Goal: Task Accomplishment & Management: Use online tool/utility

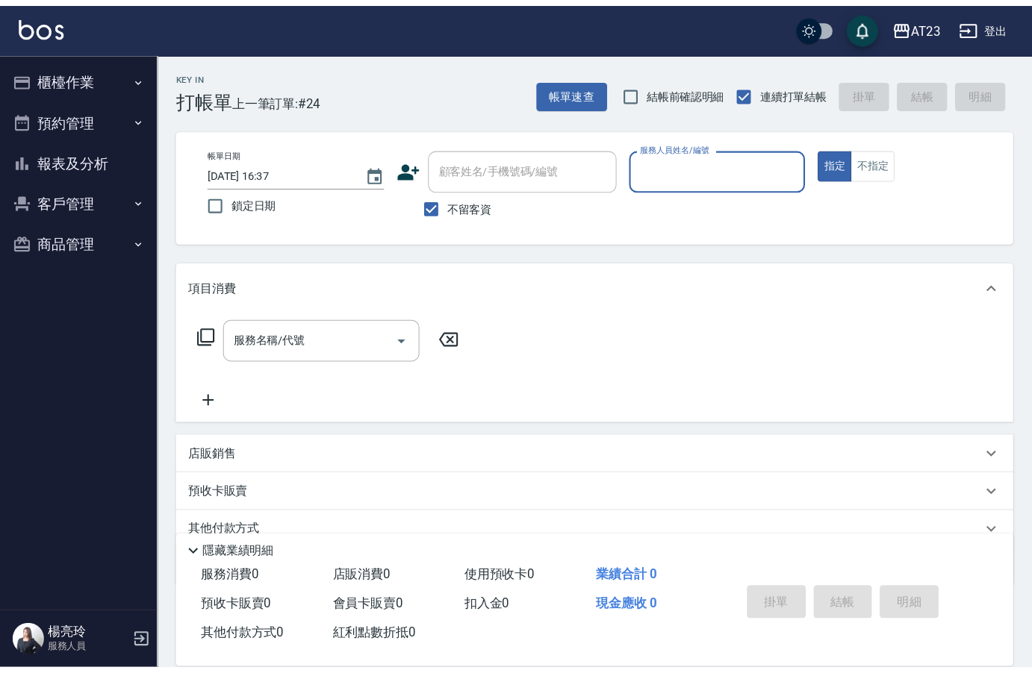
scroll to position [21, 0]
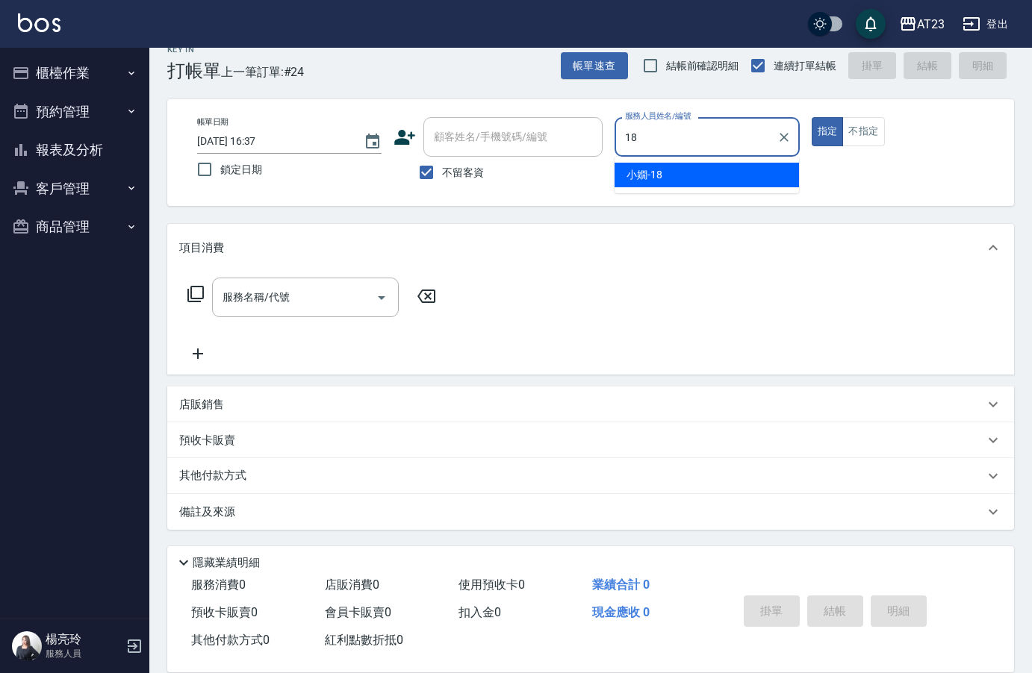
type input "[PERSON_NAME]-18"
type button "true"
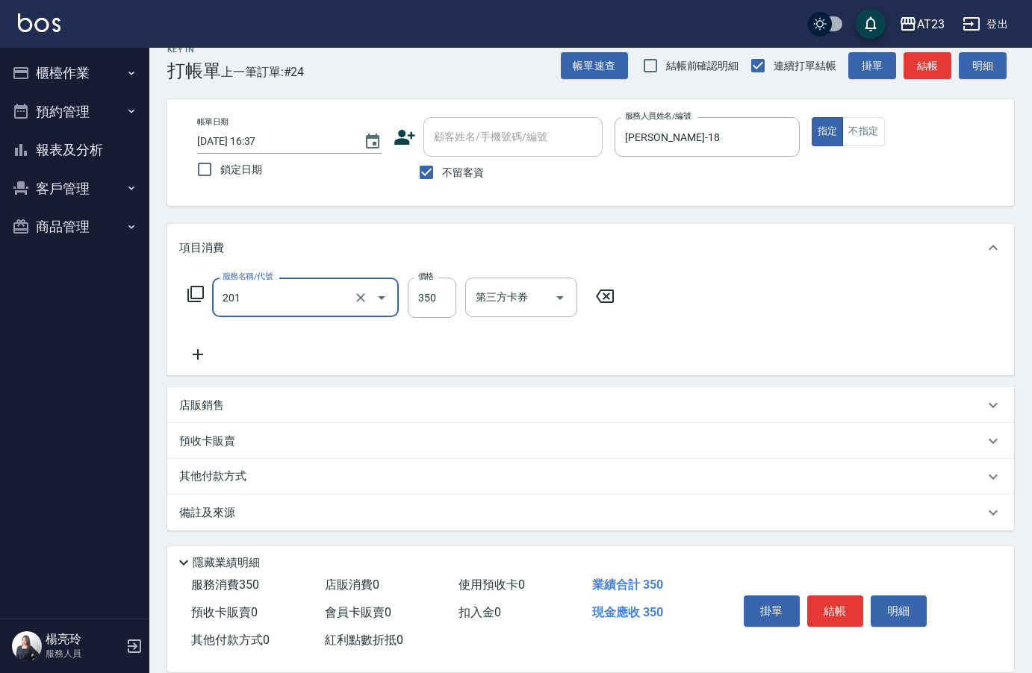
type input "一般洗髮(201)"
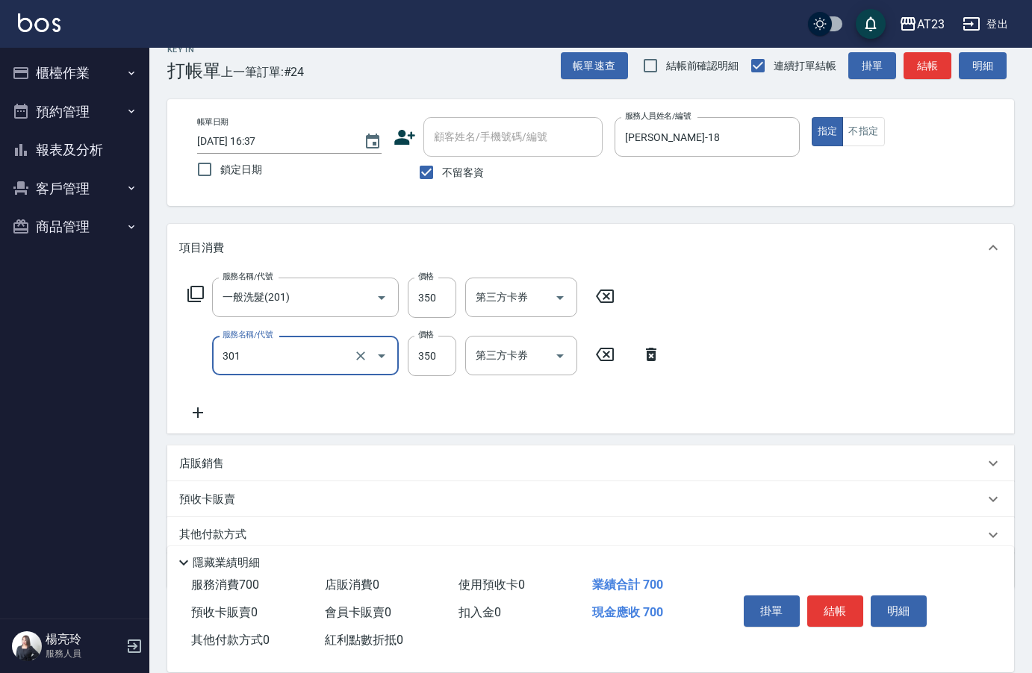
type input "造型剪髮(301)"
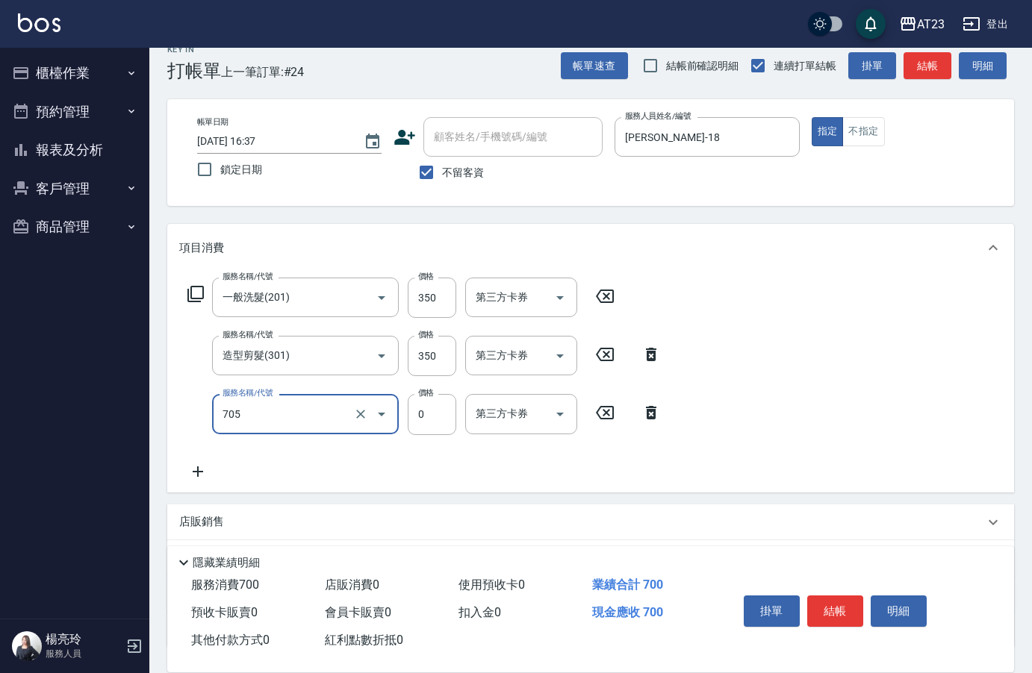
type input "互助50(705)"
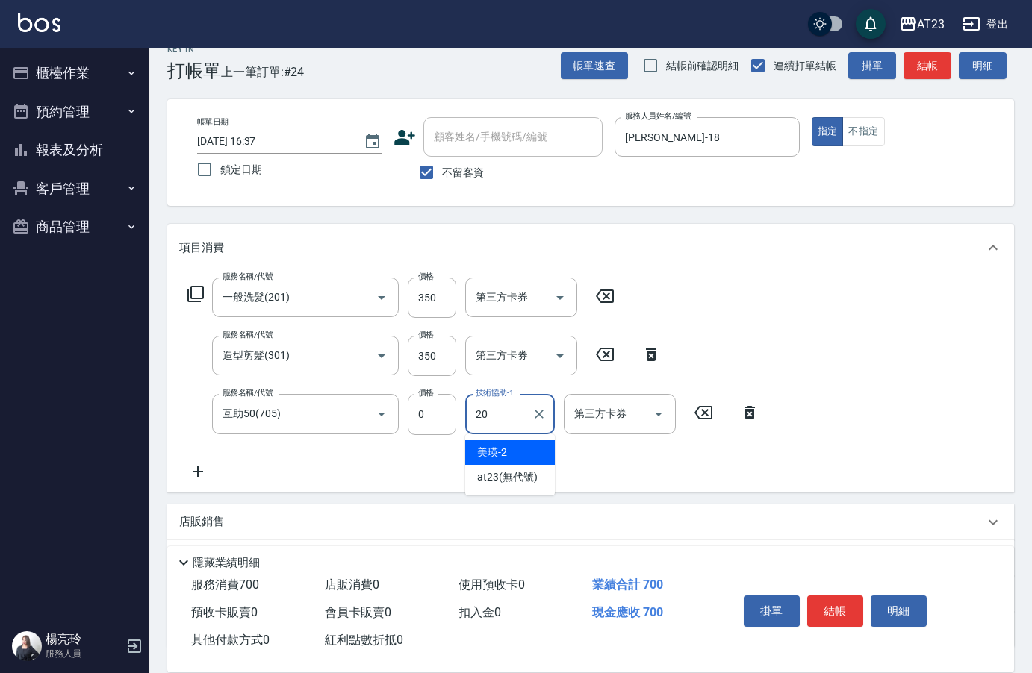
type input "棒棒-20"
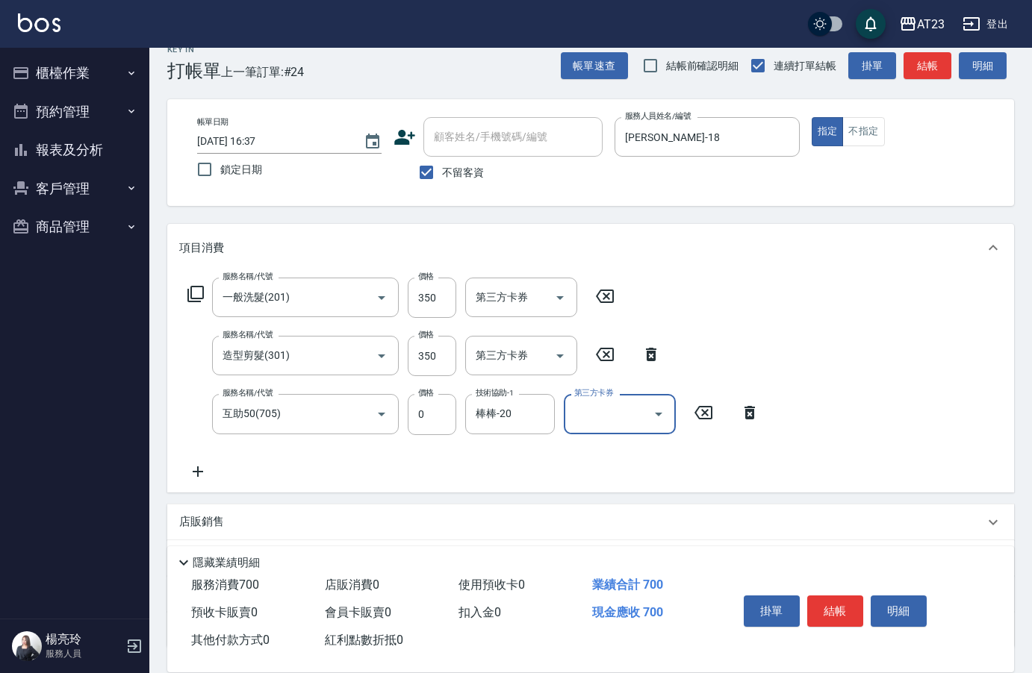
click at [847, 603] on button "結帳" at bounding box center [835, 611] width 56 height 31
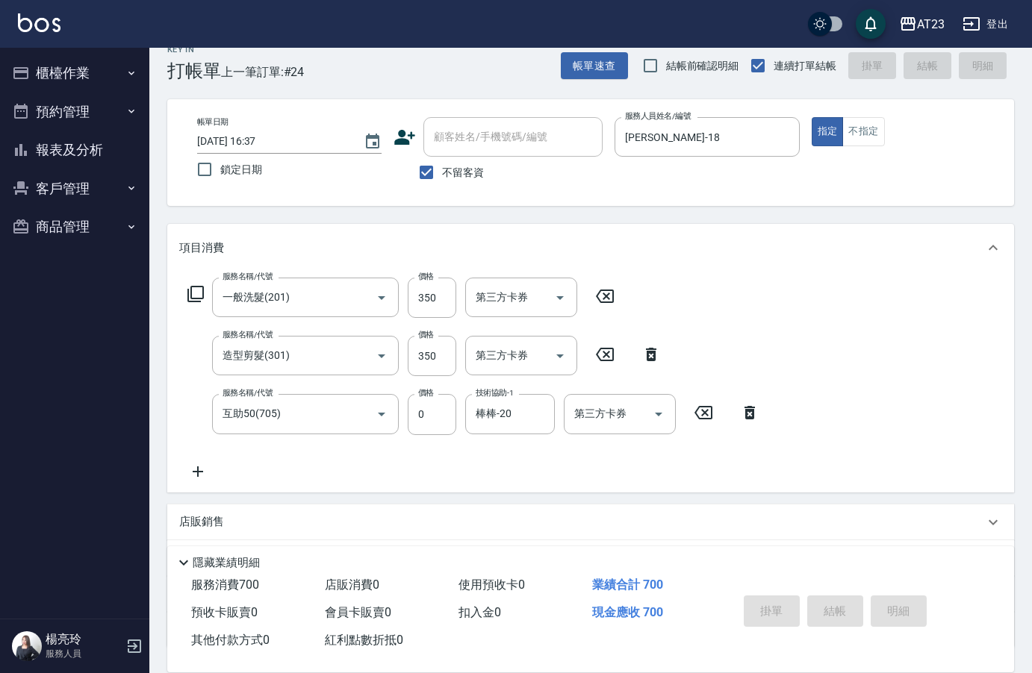
type input "[DATE] 18:23"
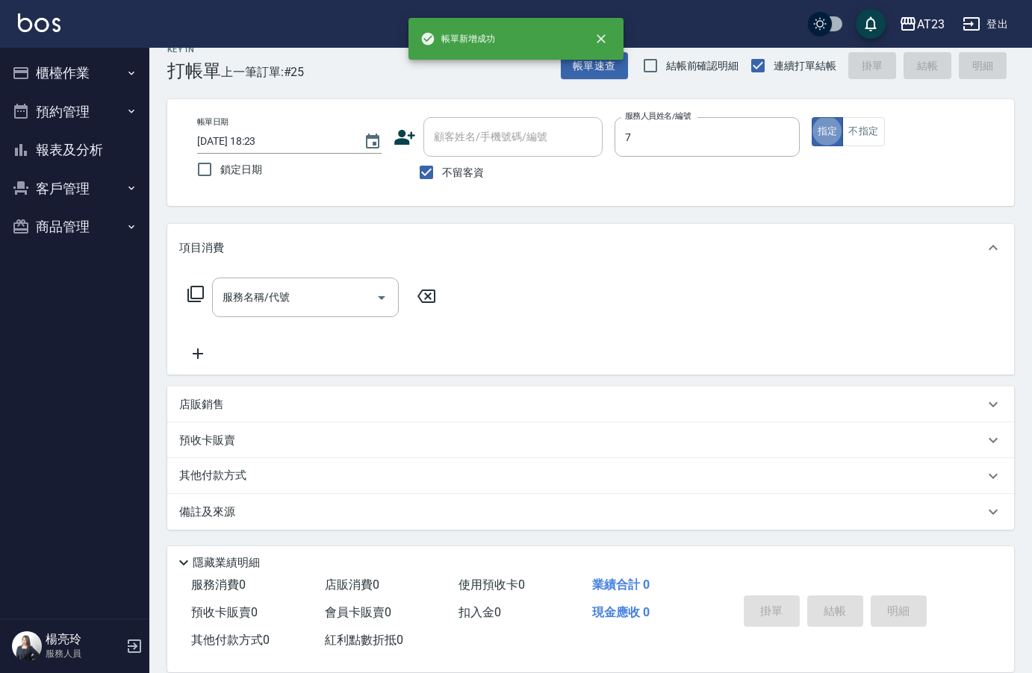
type input "Mandy-7"
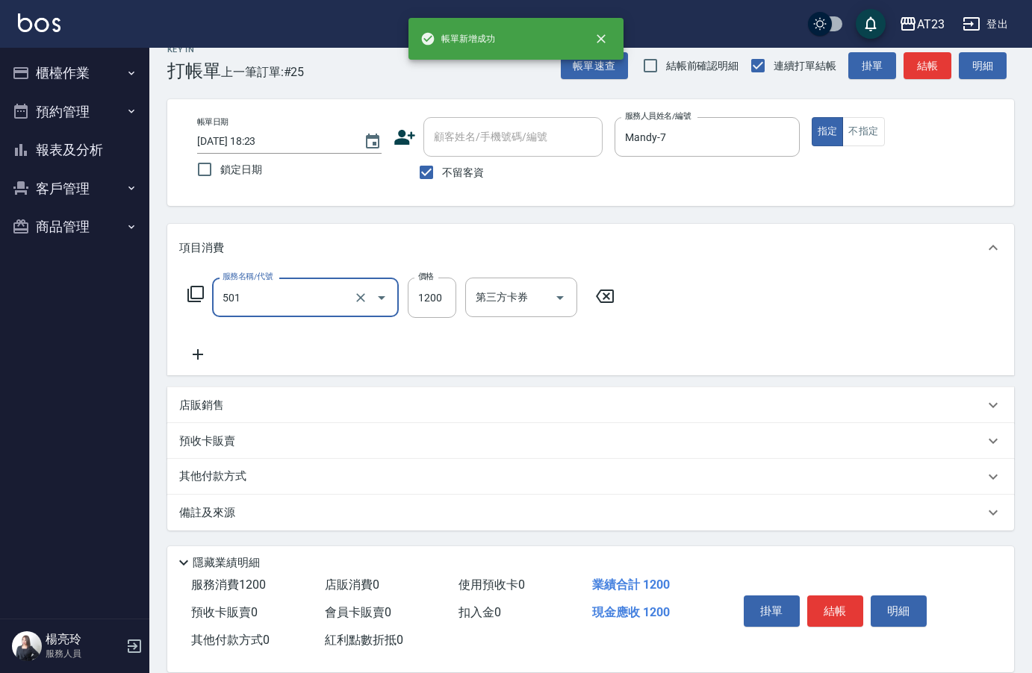
type input "染髮(501)"
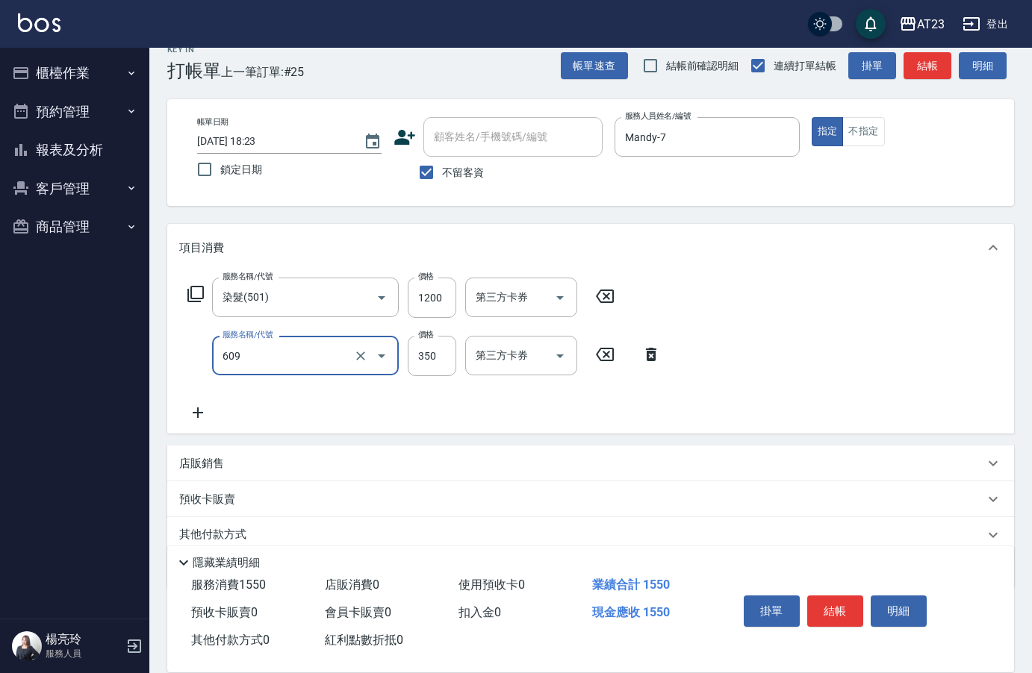
type input "頭皮隔離(609)"
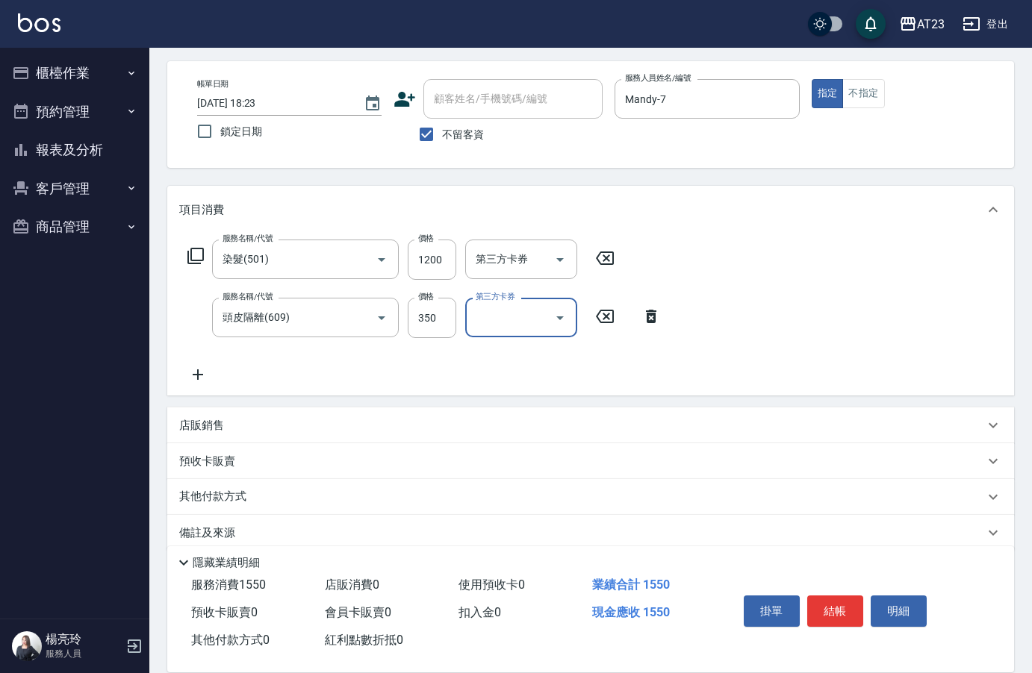
scroll to position [80, 0]
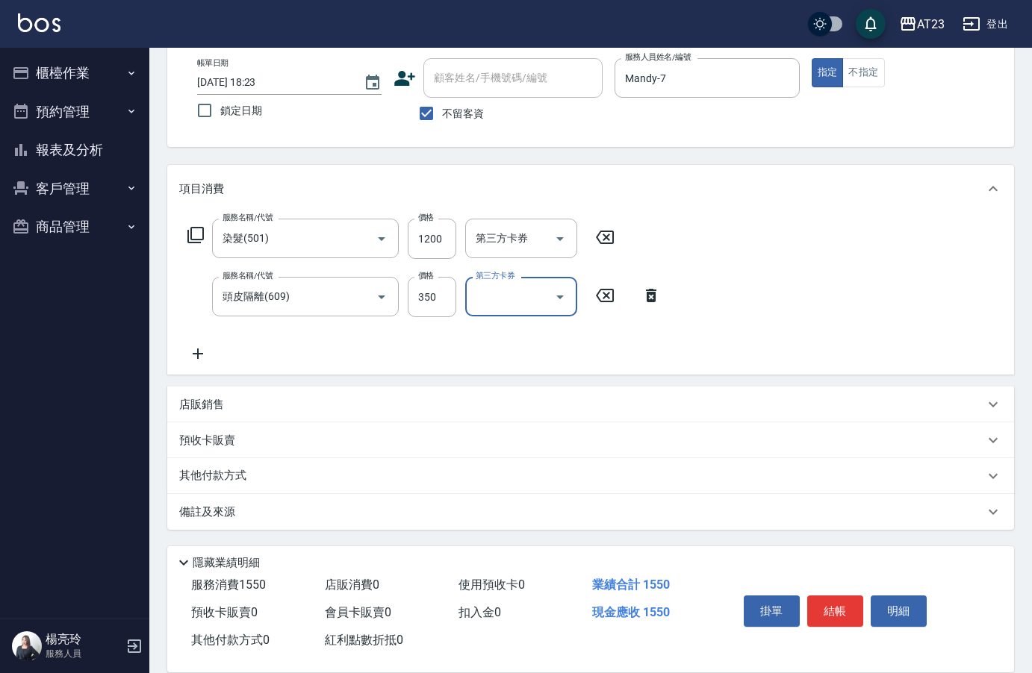
click at [217, 481] on p "其他付款方式" at bounding box center [216, 476] width 75 height 16
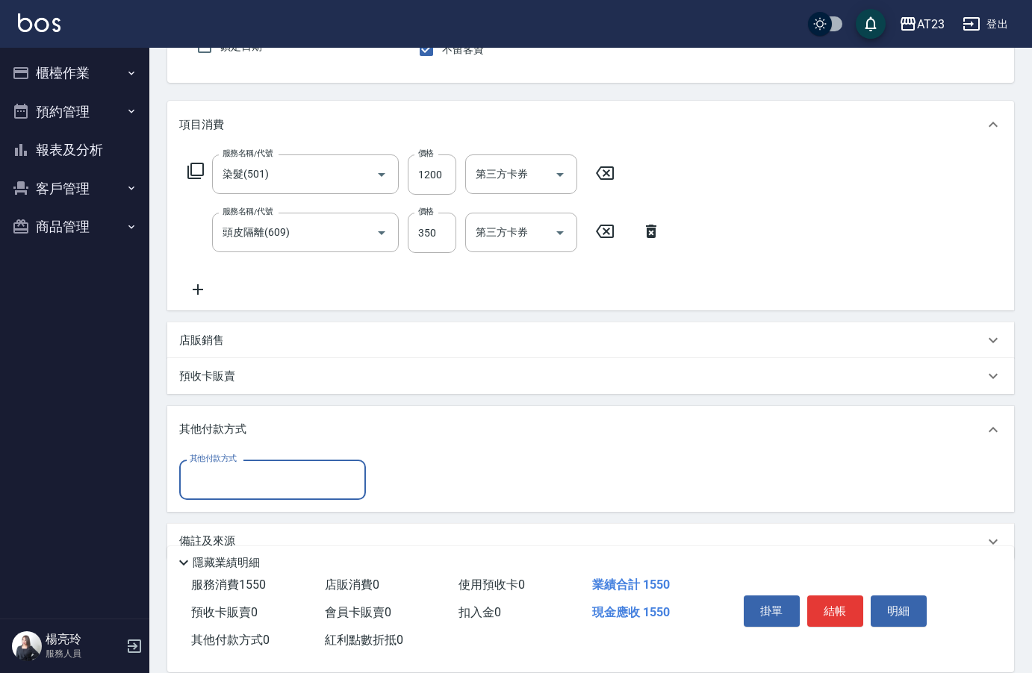
scroll to position [153, 0]
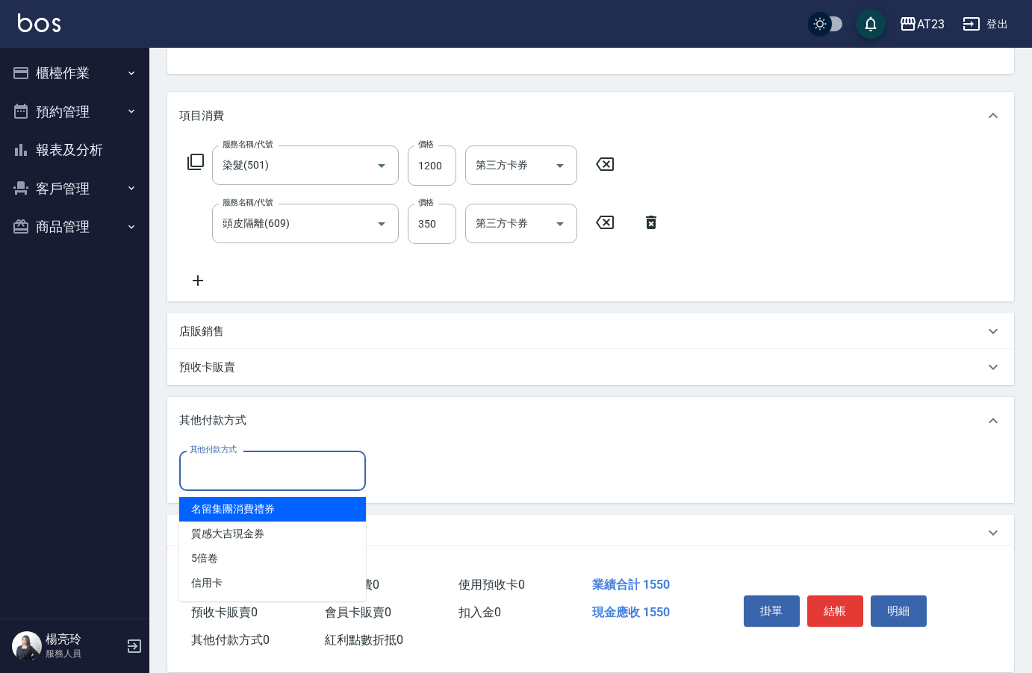
click at [216, 460] on input "其他付款方式" at bounding box center [272, 471] width 173 height 26
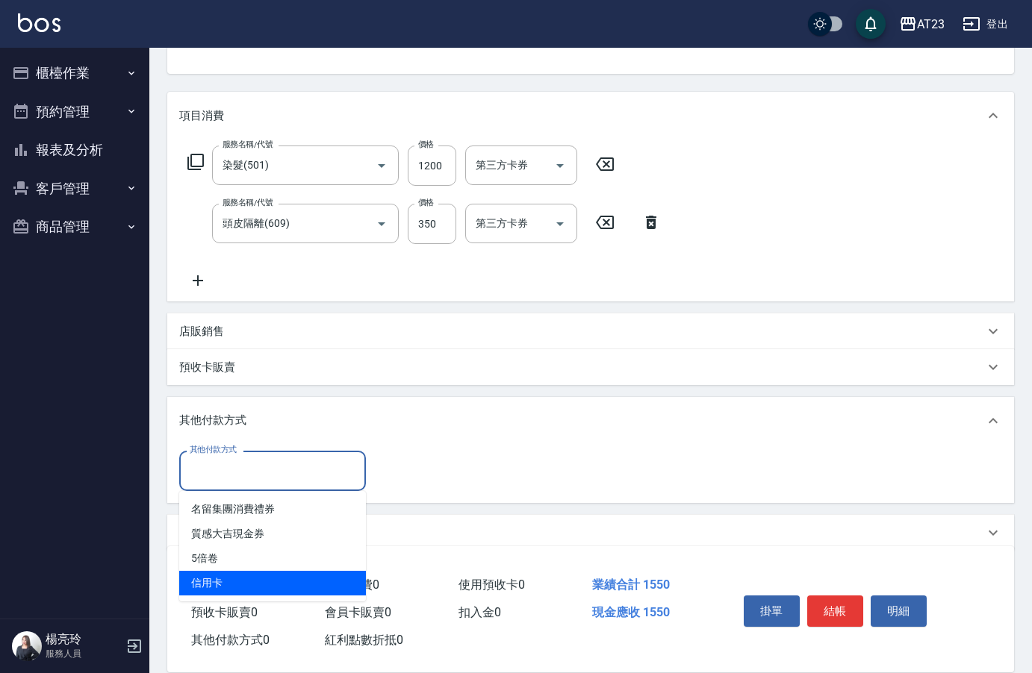
click at [214, 591] on span "信用卡" at bounding box center [272, 583] width 187 height 25
type input "信用卡"
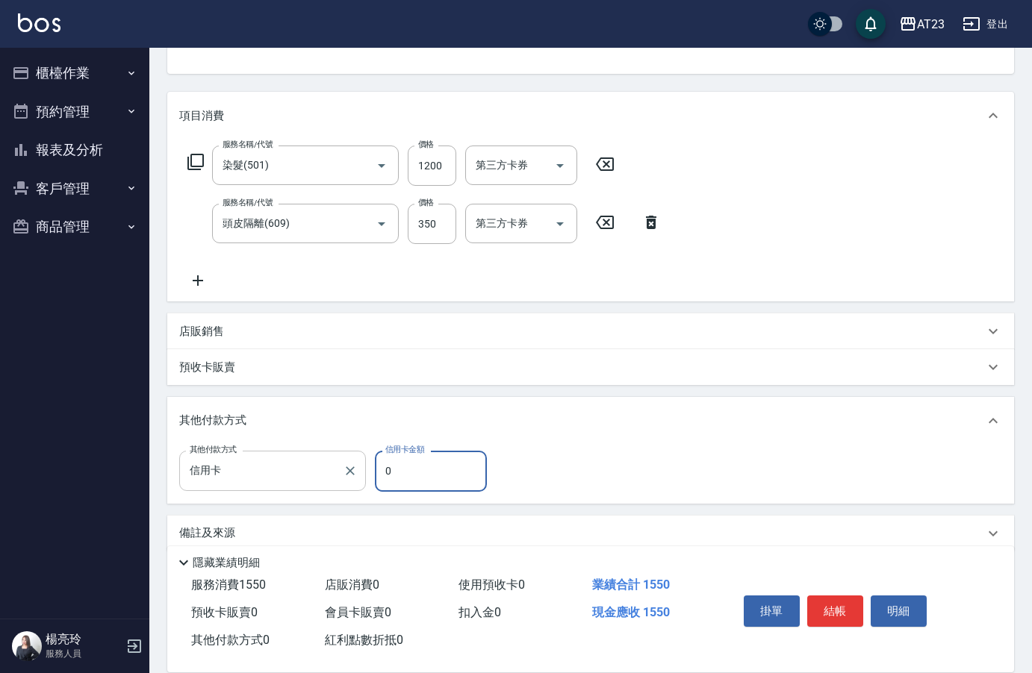
drag, startPoint x: 416, startPoint y: 470, endPoint x: 364, endPoint y: 465, distance: 51.7
click at [368, 466] on div "其他付款方式 信用卡 其他付款方式 信用卡金額 0 信用卡金額" at bounding box center [337, 471] width 317 height 40
type input "1550"
click at [827, 602] on button "結帳" at bounding box center [835, 611] width 56 height 31
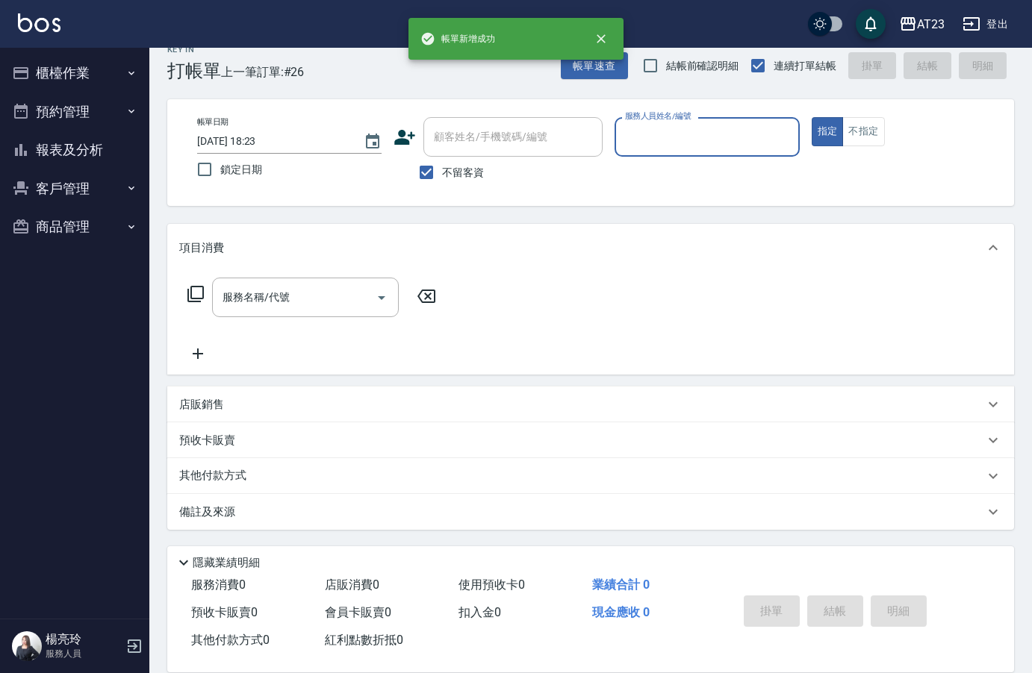
scroll to position [21, 0]
type input "Joann-6"
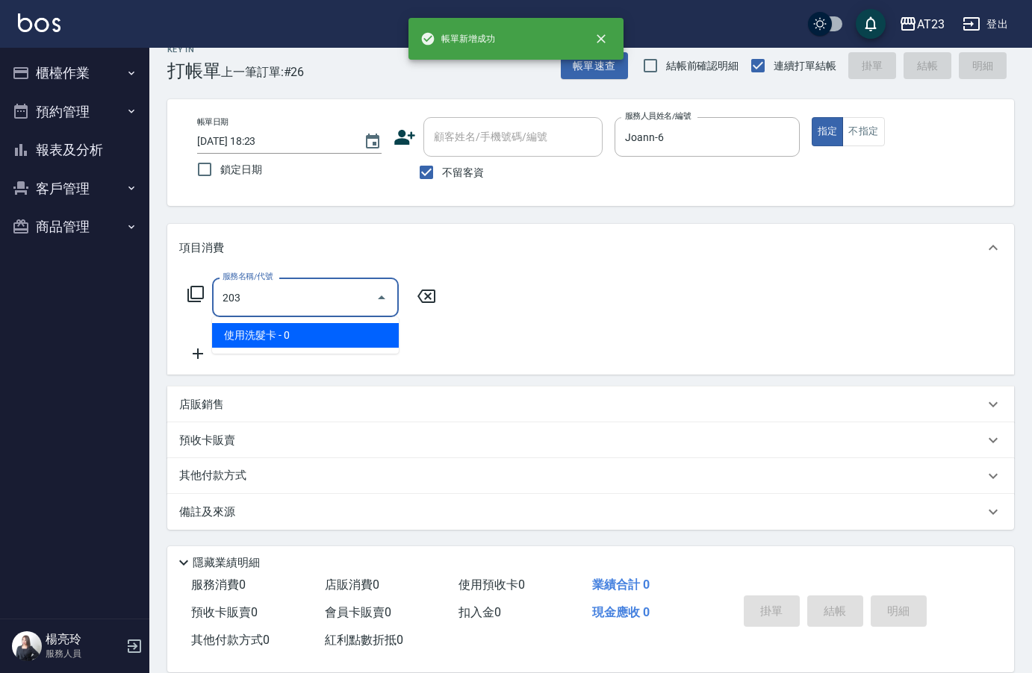
type input "使用洗髮卡(203)"
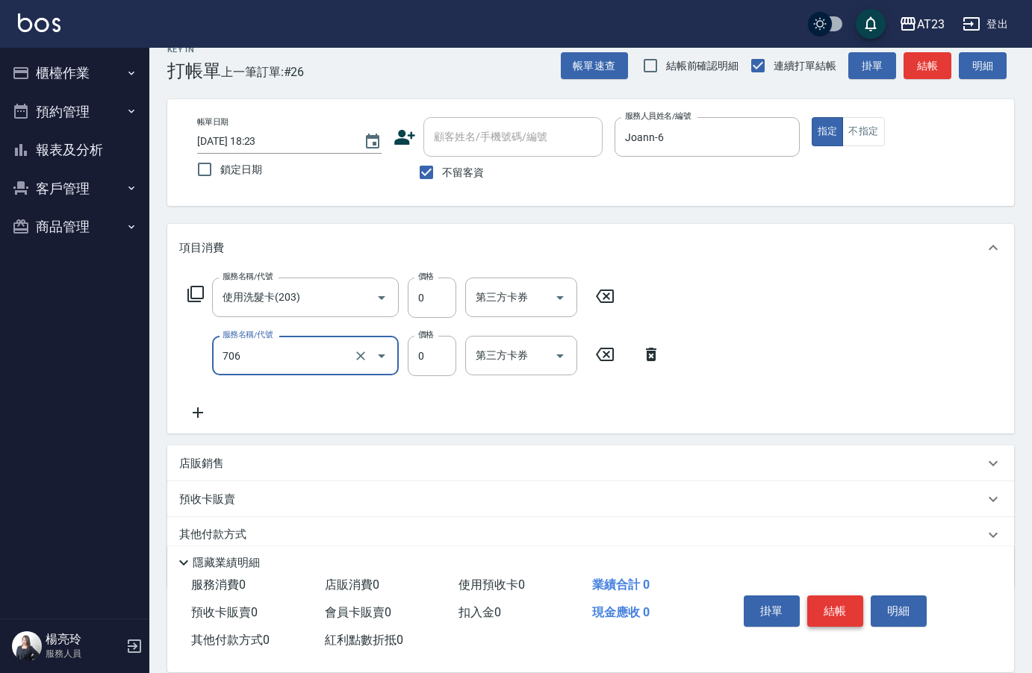
type input "互助60(706)"
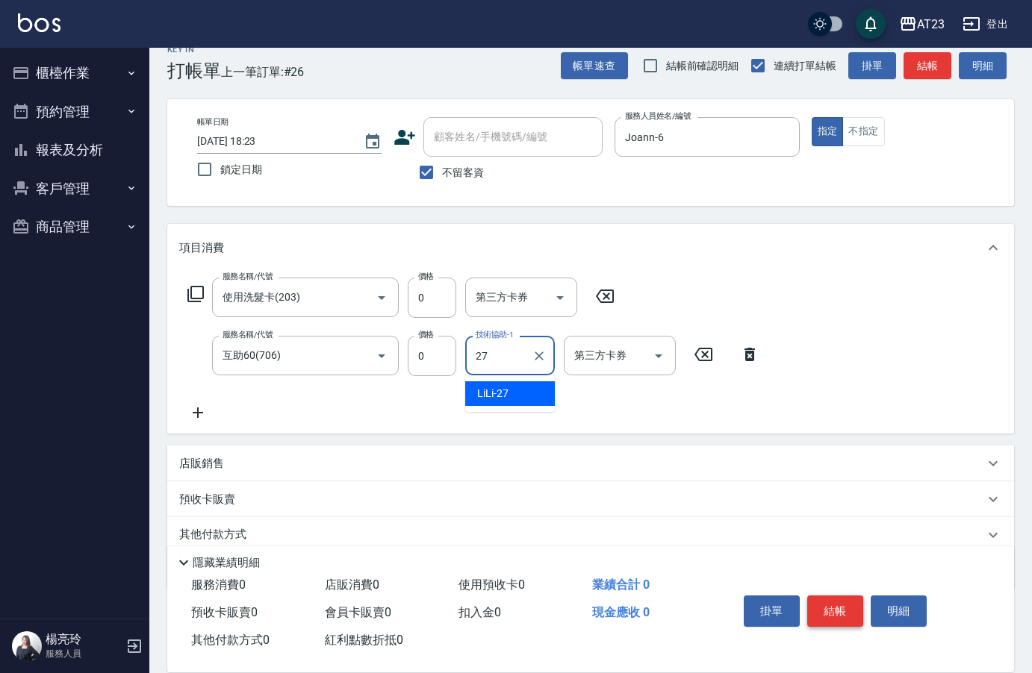
type input "LiLi-27"
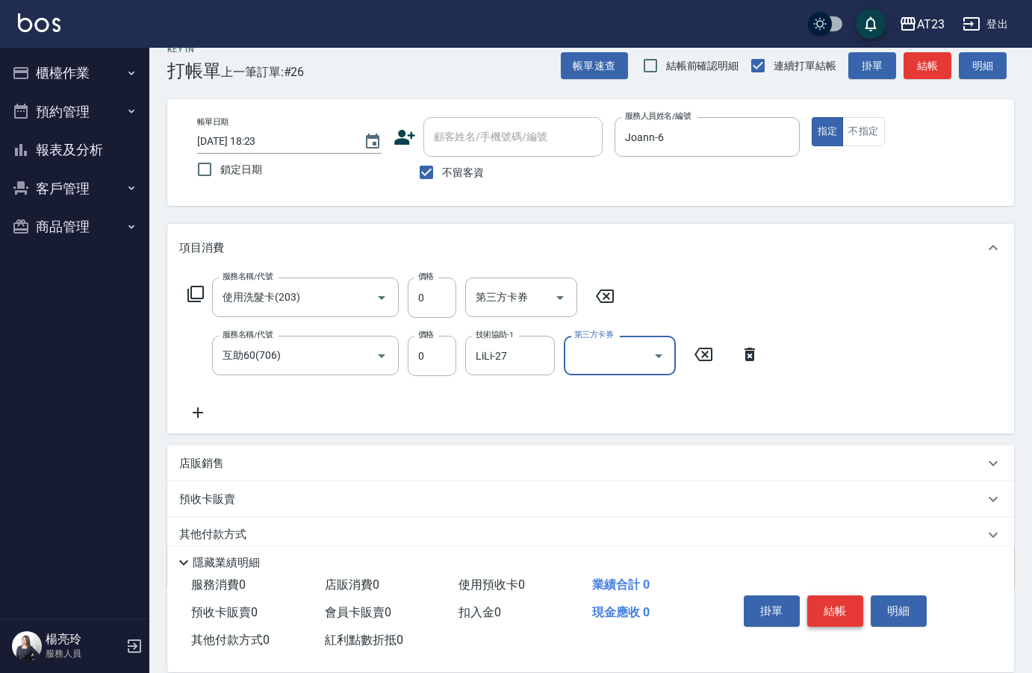
click at [827, 602] on button "結帳" at bounding box center [835, 611] width 56 height 31
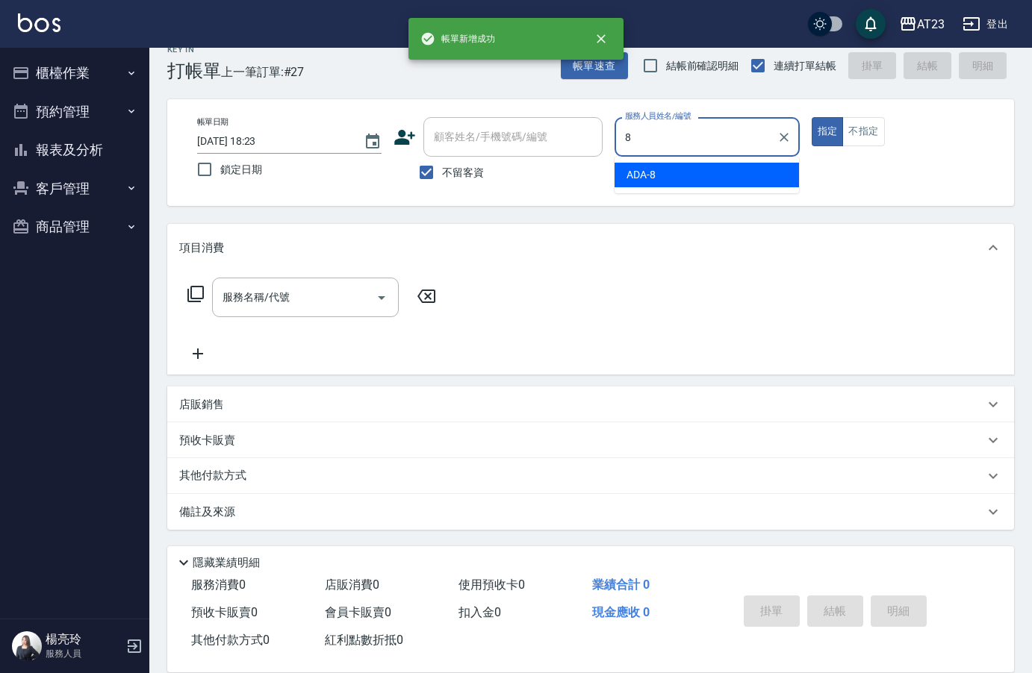
type input "ADA-8"
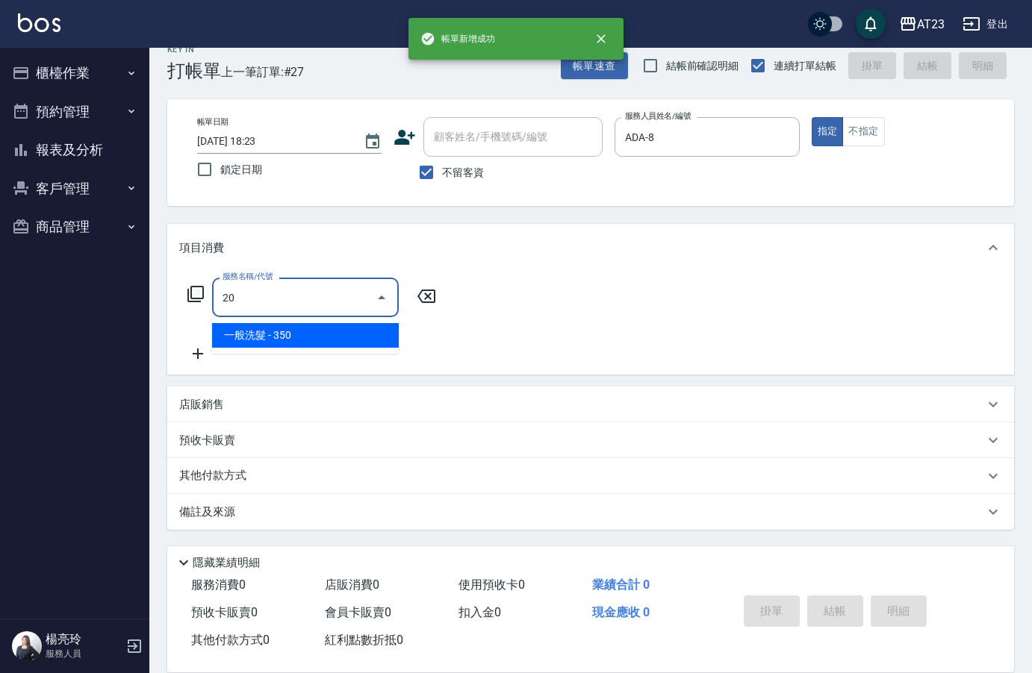
type input "2"
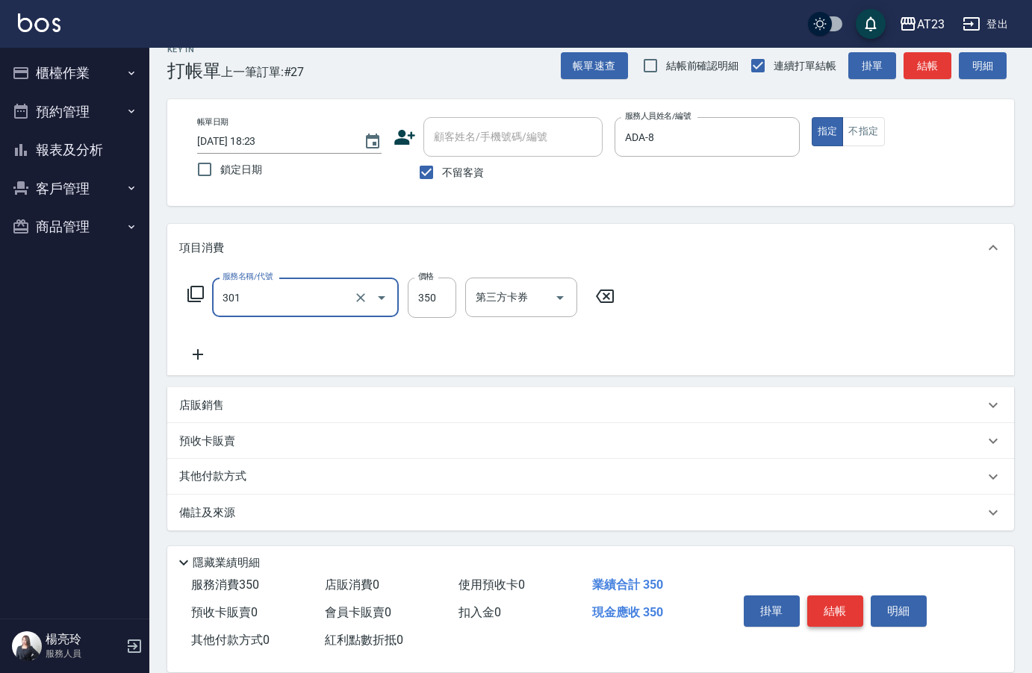
type input "造型剪髮(301)"
type input "200"
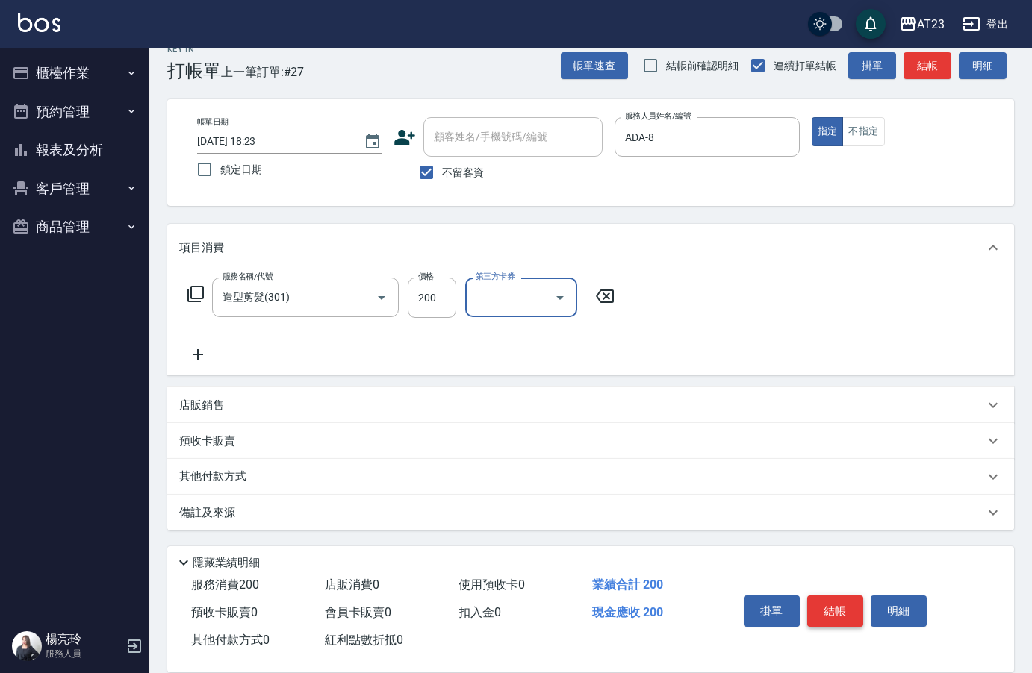
click at [827, 602] on button "結帳" at bounding box center [835, 611] width 56 height 31
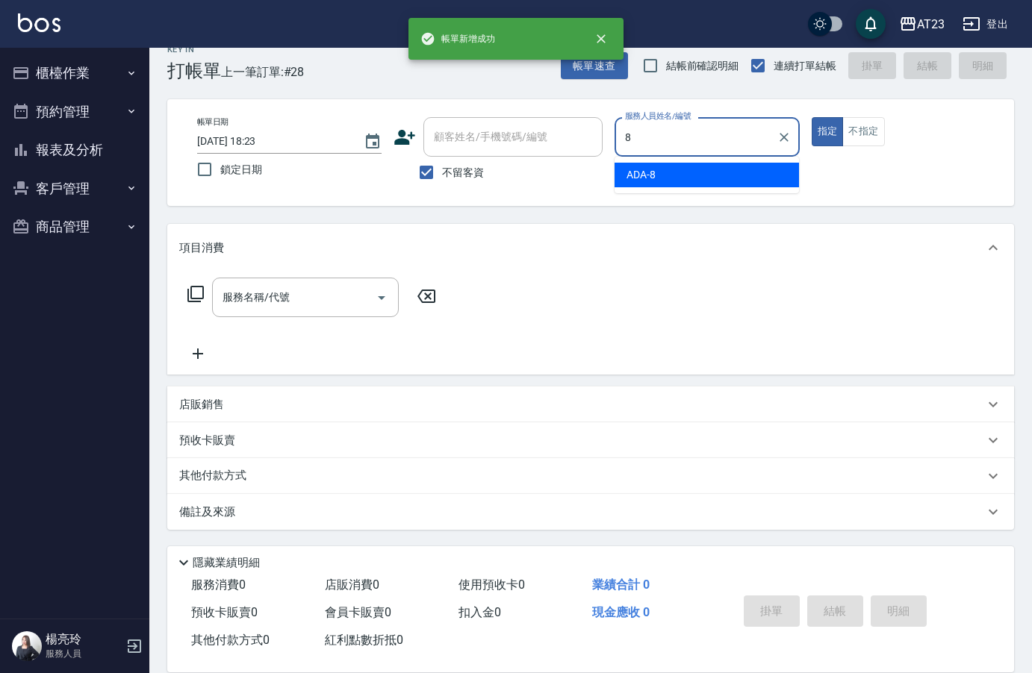
type input "ADA-8"
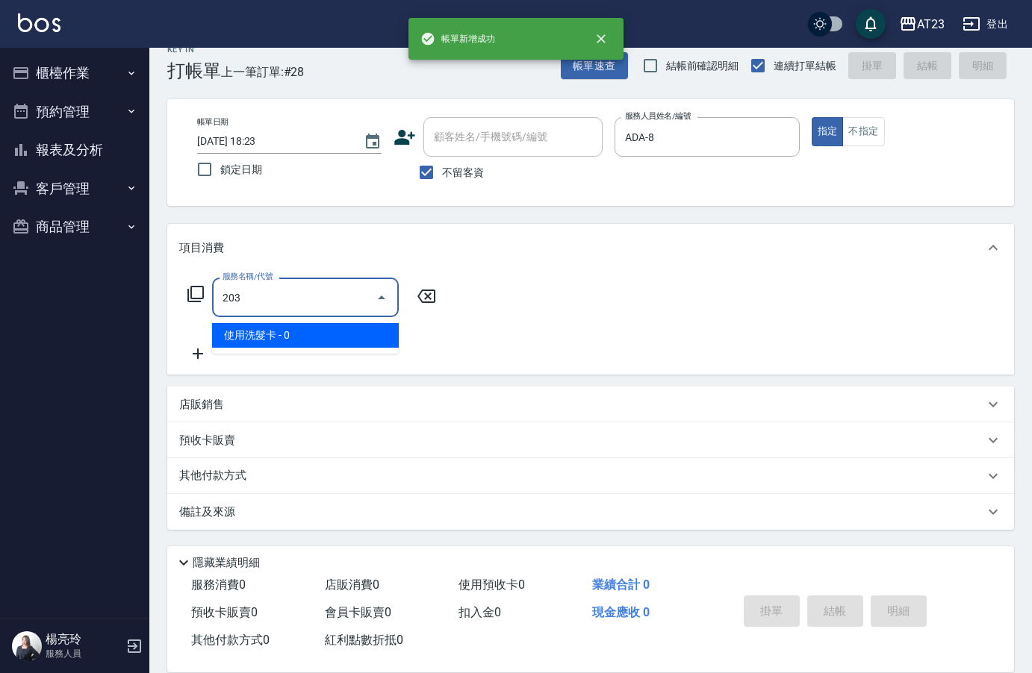
type input "使用洗髮卡(203)"
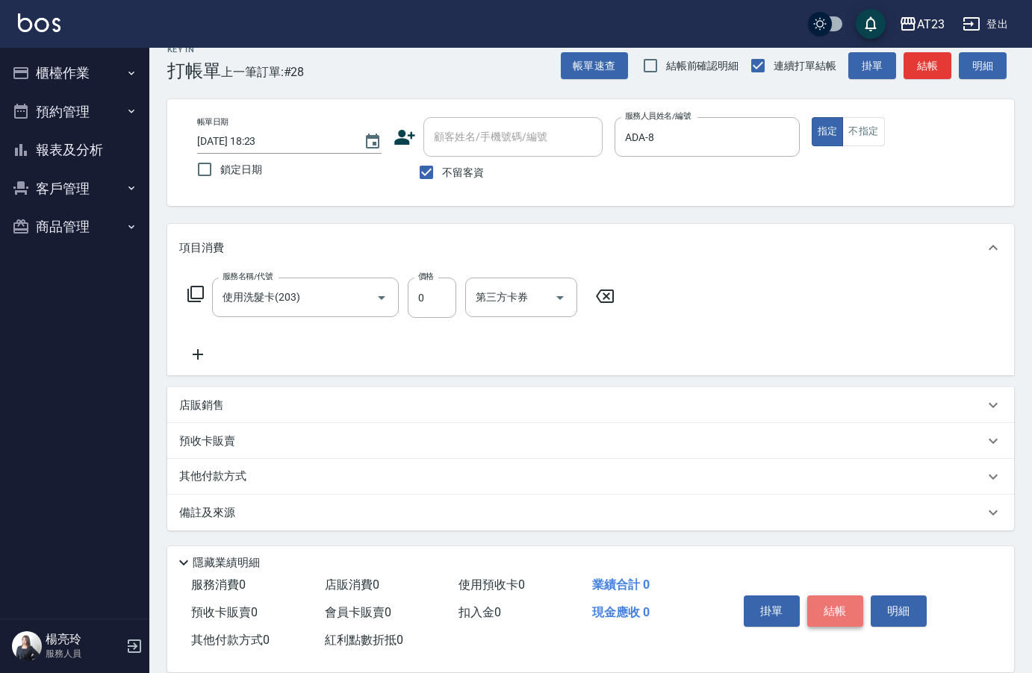
click at [827, 602] on button "結帳" at bounding box center [835, 611] width 56 height 31
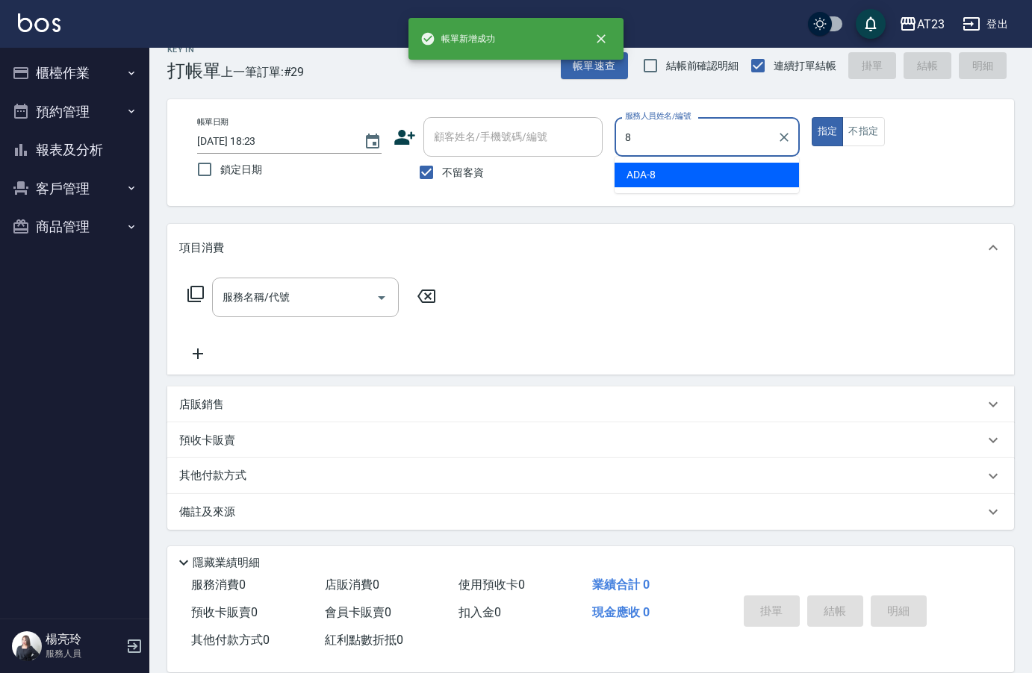
type input "ADA-8"
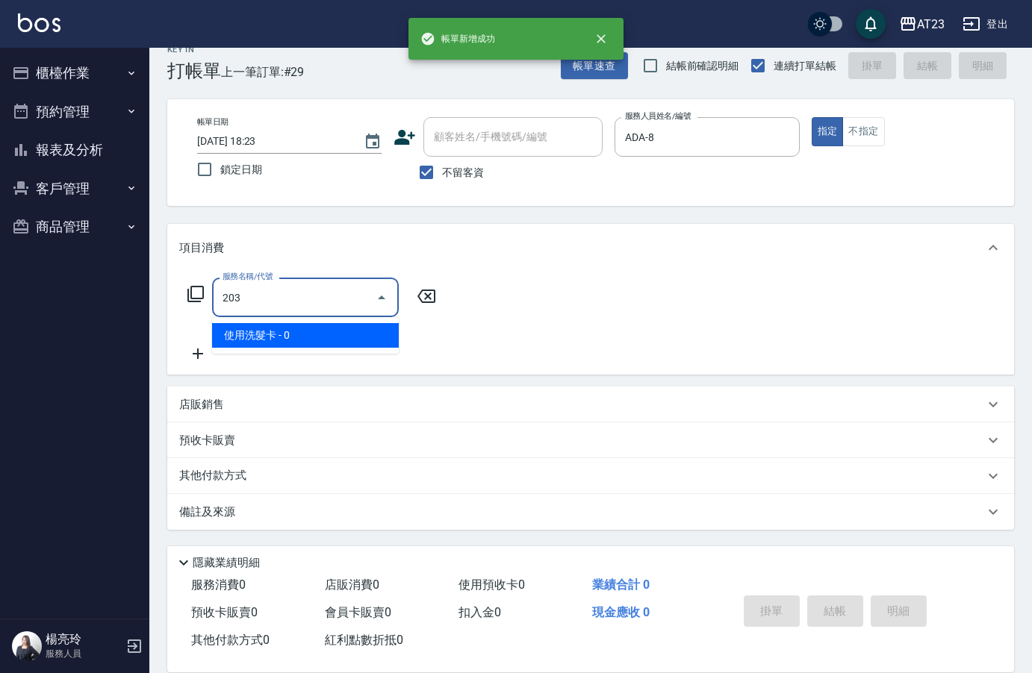
type input "使用洗髮卡(203)"
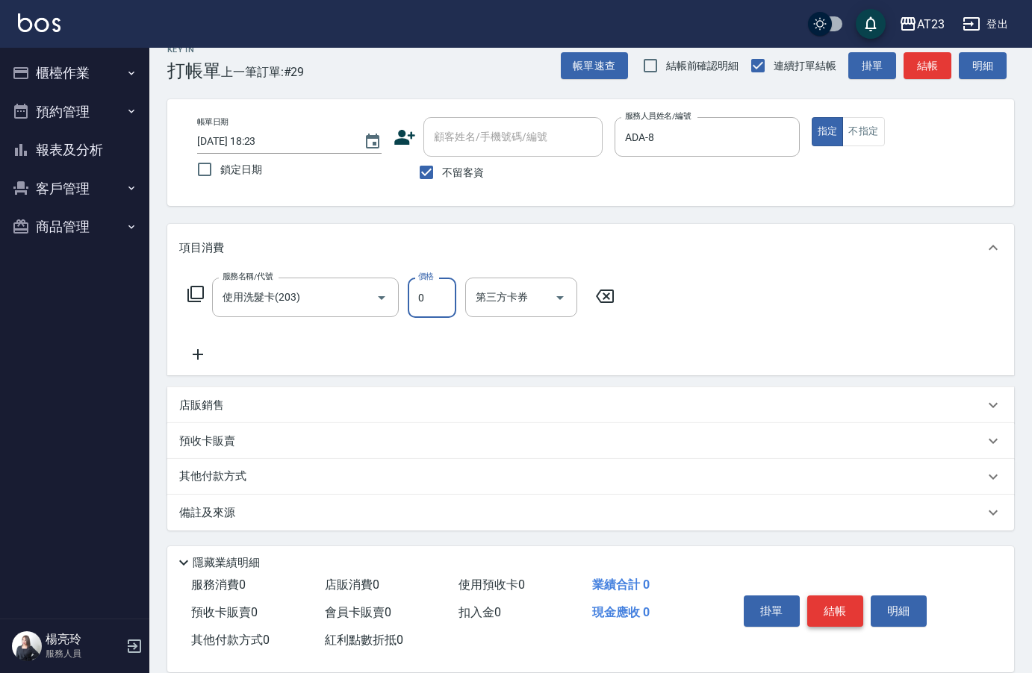
click at [827, 602] on button "結帳" at bounding box center [835, 611] width 56 height 31
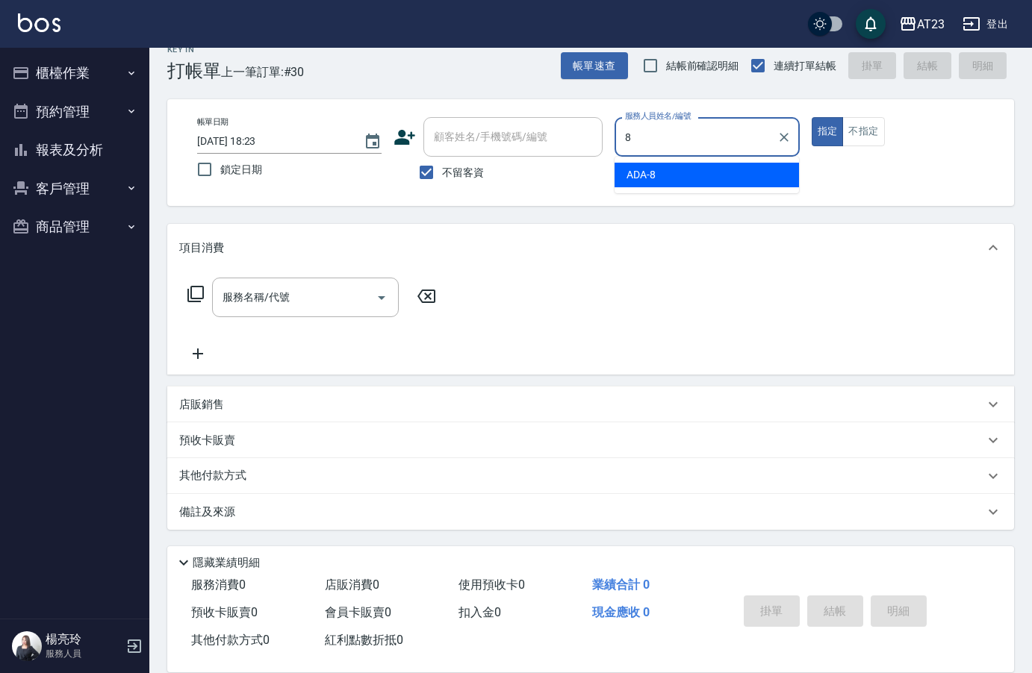
type input "ADA-8"
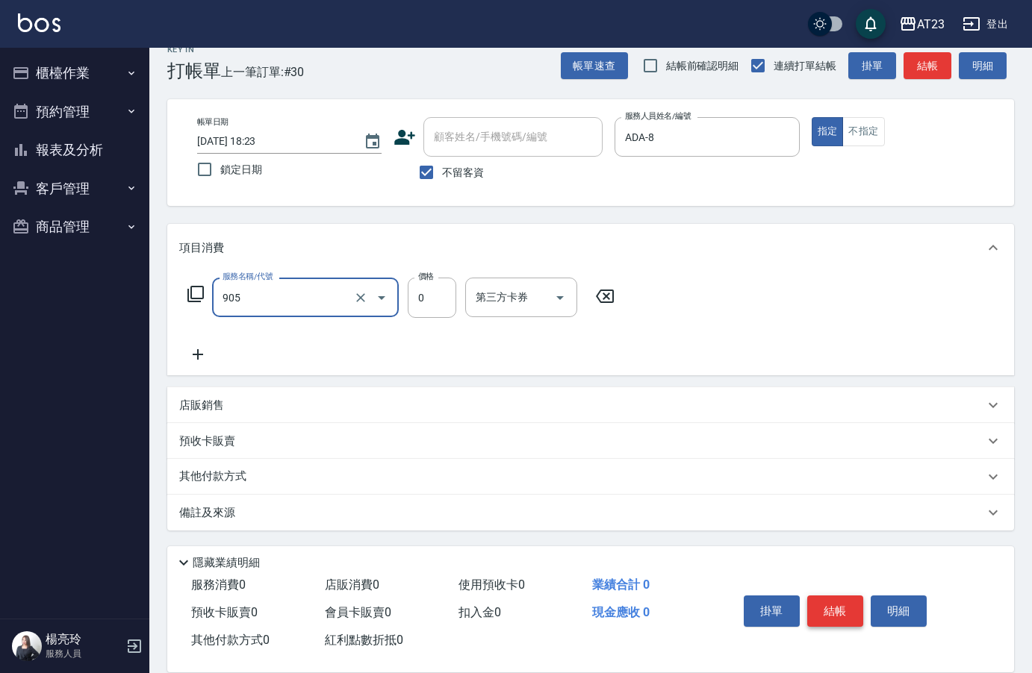
type input "頭皮卡使用(905)"
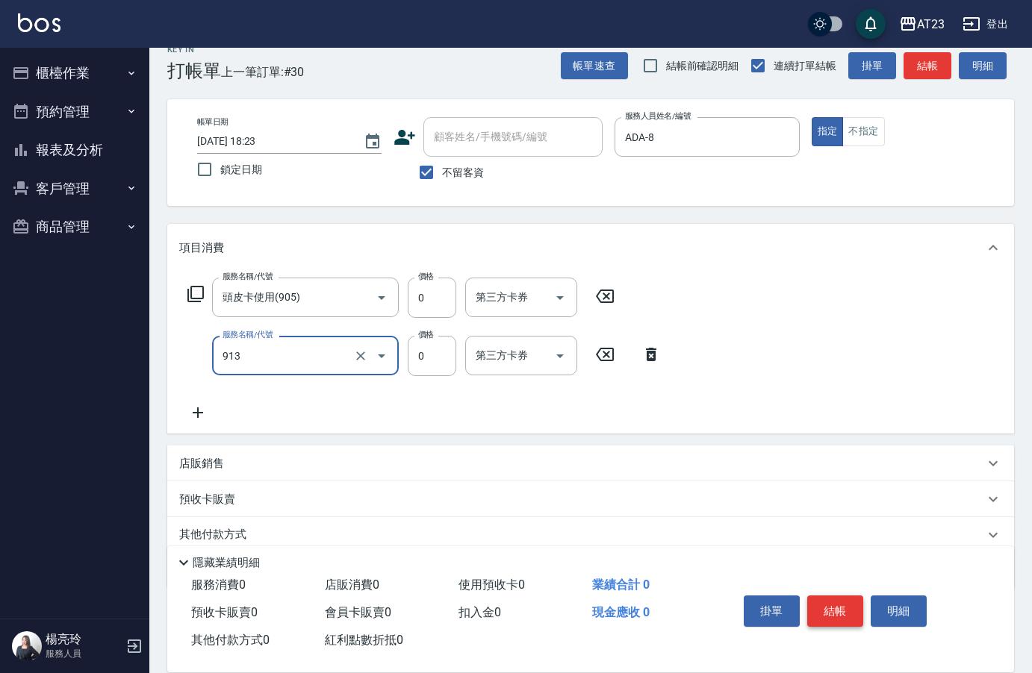
type input "蘆薈卡(913)"
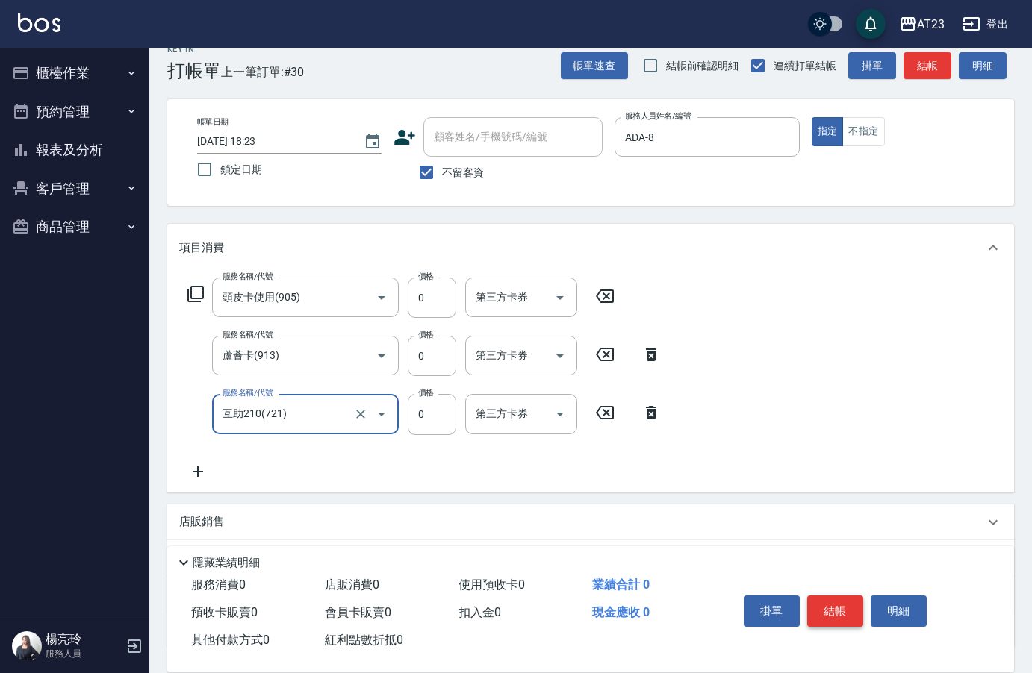
type input "互助210(721)"
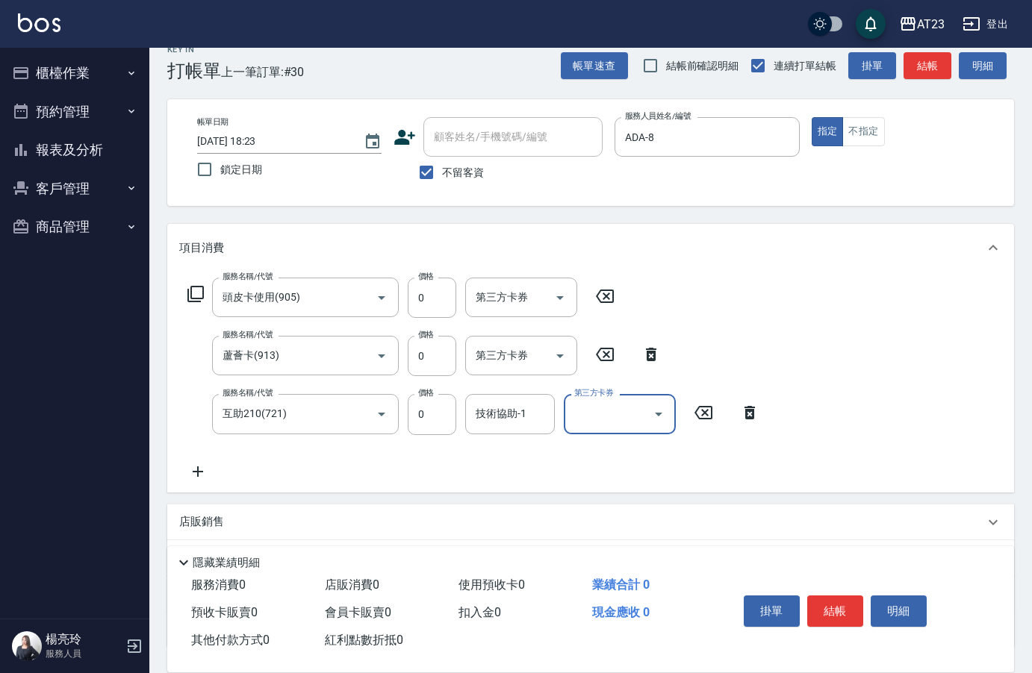
click at [513, 420] on div "技術協助-1 技術協助-1" at bounding box center [510, 414] width 90 height 40
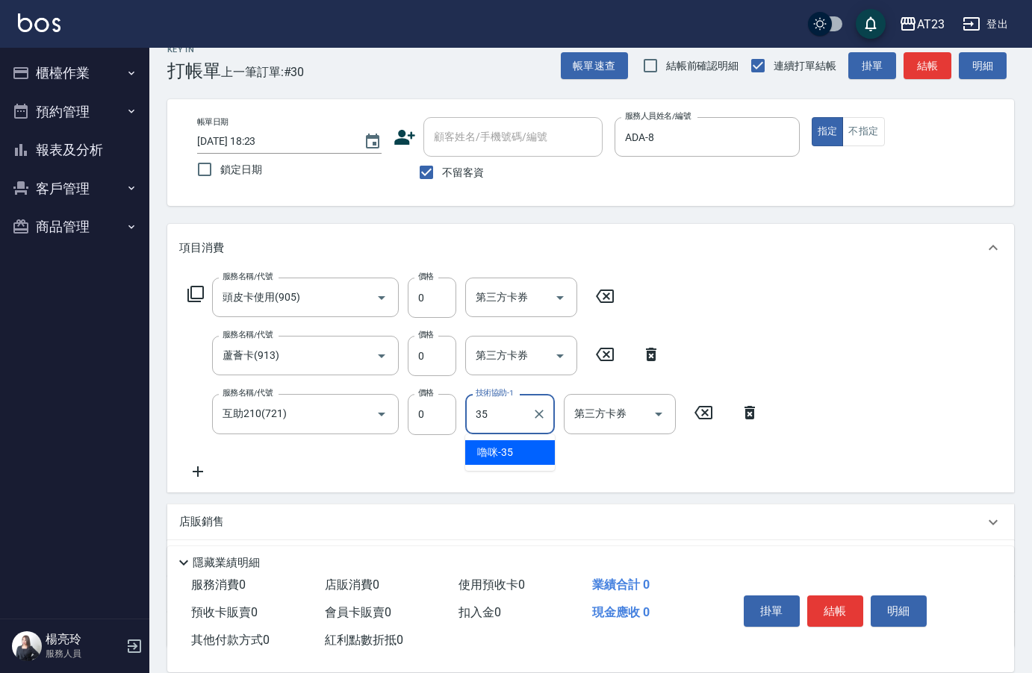
type input "嚕咪-35"
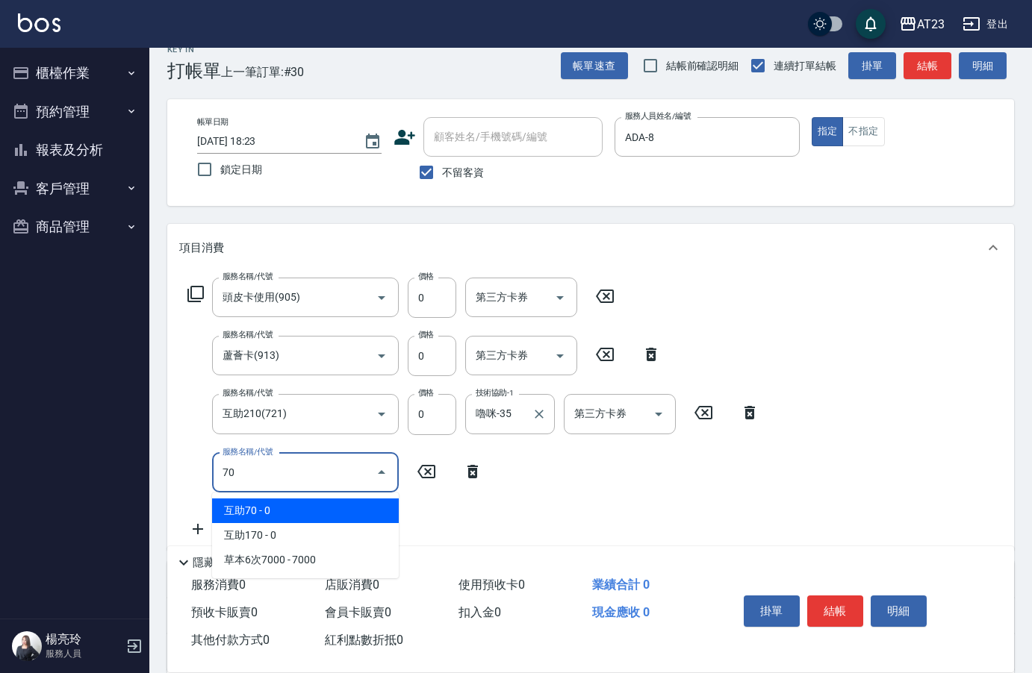
type input "7"
type input "互助160(716)"
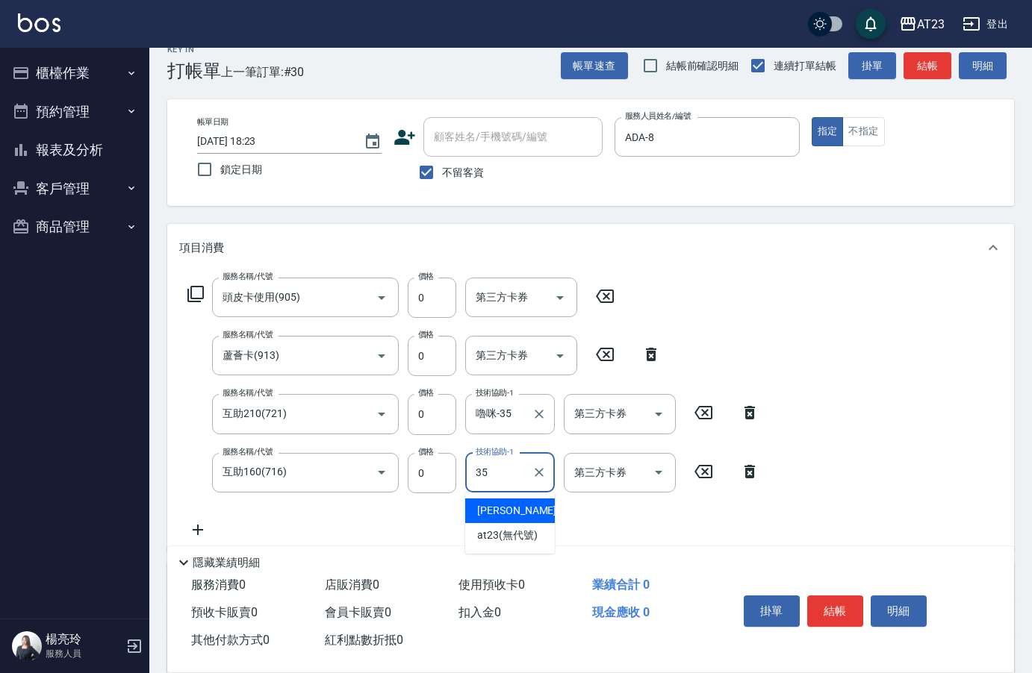
type input "嚕咪-35"
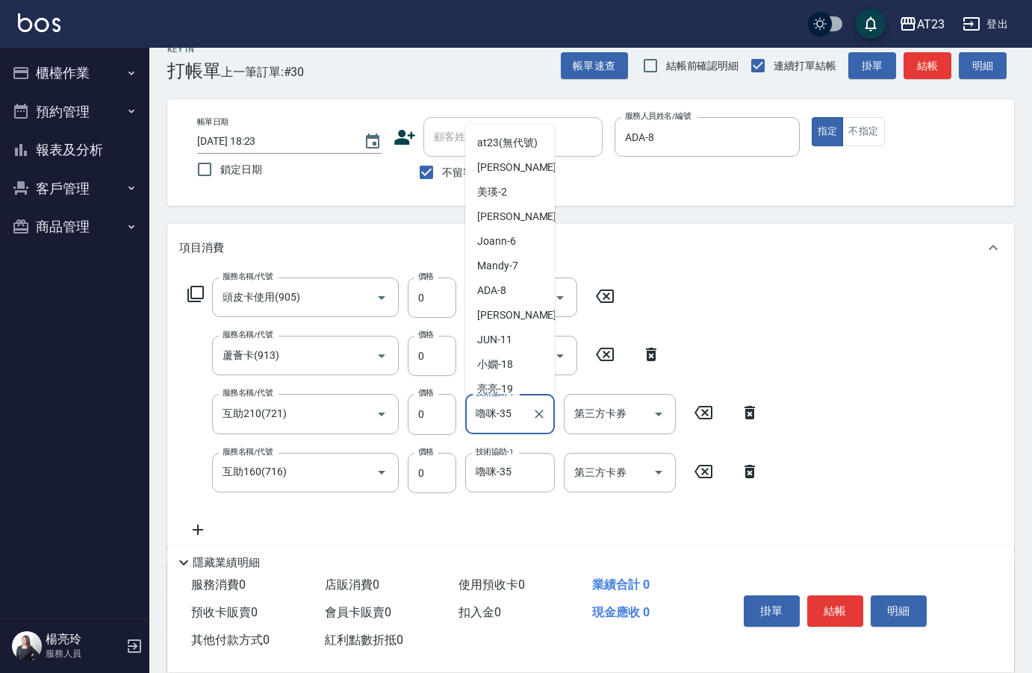
click at [511, 419] on input "嚕咪-35" at bounding box center [499, 414] width 54 height 26
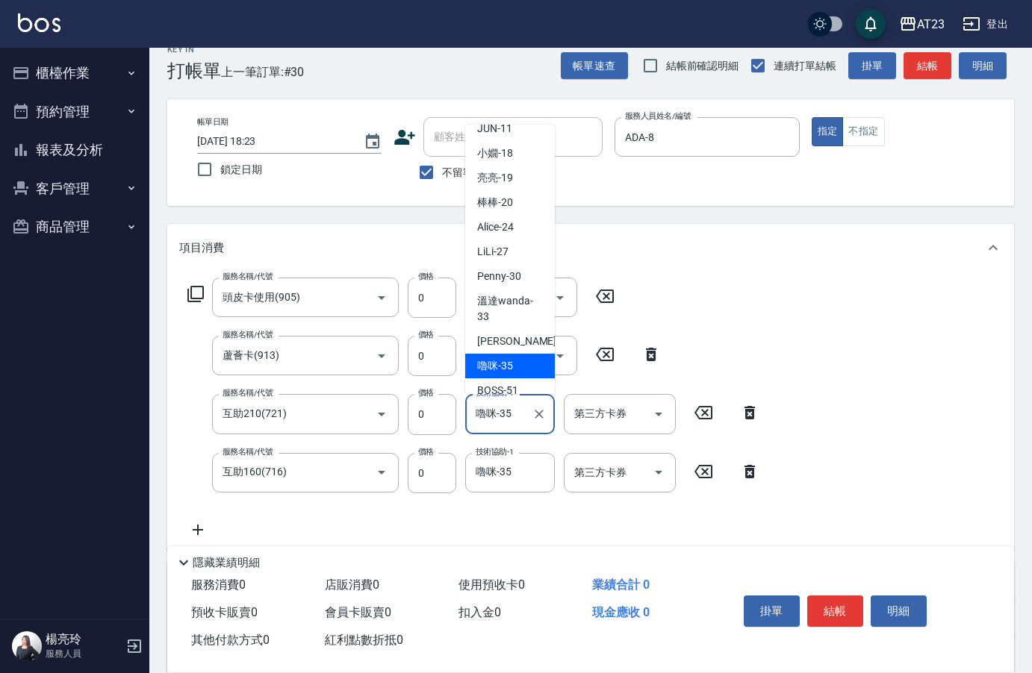
click at [838, 446] on div "服務名稱/代號 頭皮卡使用(905) 服務名稱/代號 價格 0 價格 第三方卡券 第三方卡券 服務名稱/代號 蘆薈卡(913) 服務名稱/代號 價格 0 價格…" at bounding box center [590, 411] width 847 height 279
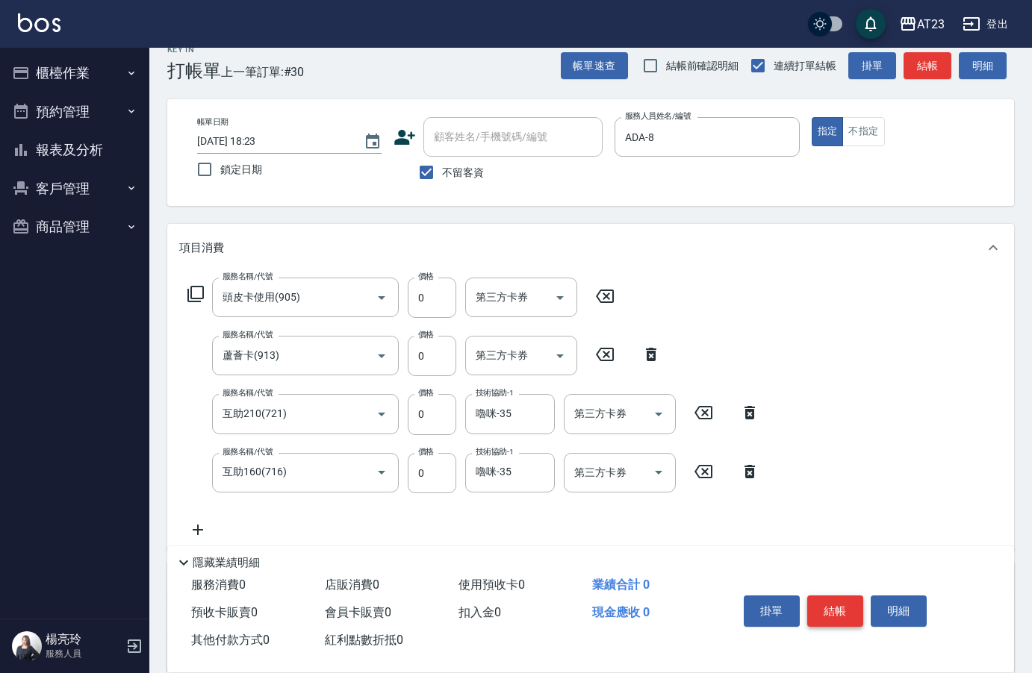
click at [829, 623] on div "掛單 結帳 明細" at bounding box center [835, 613] width 195 height 47
click at [830, 618] on button "結帳" at bounding box center [835, 611] width 56 height 31
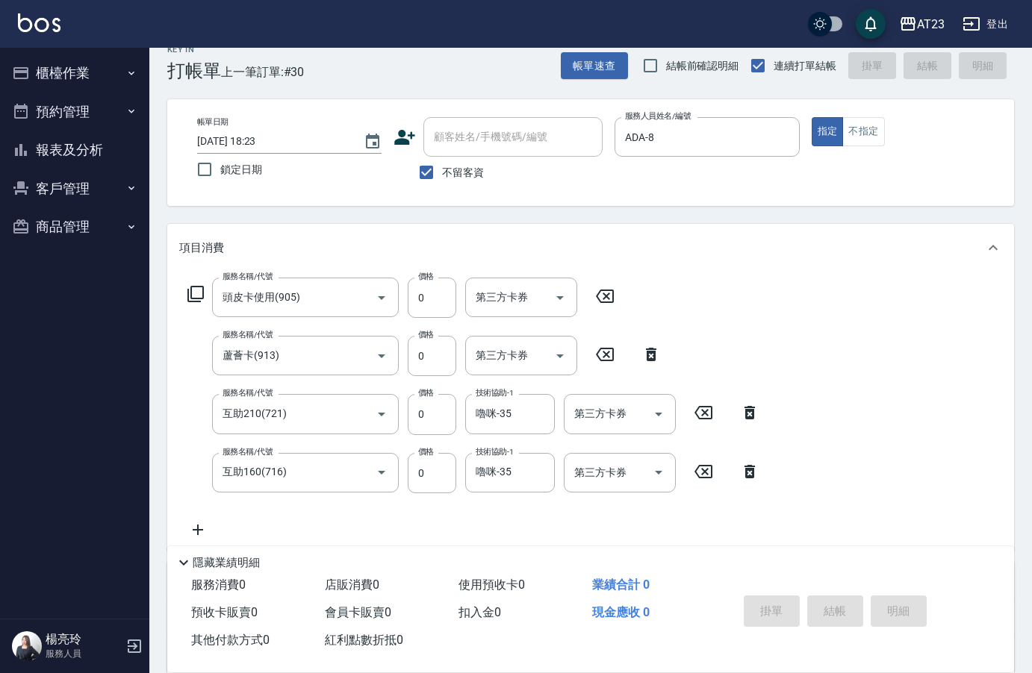
type input "[DATE] 18:24"
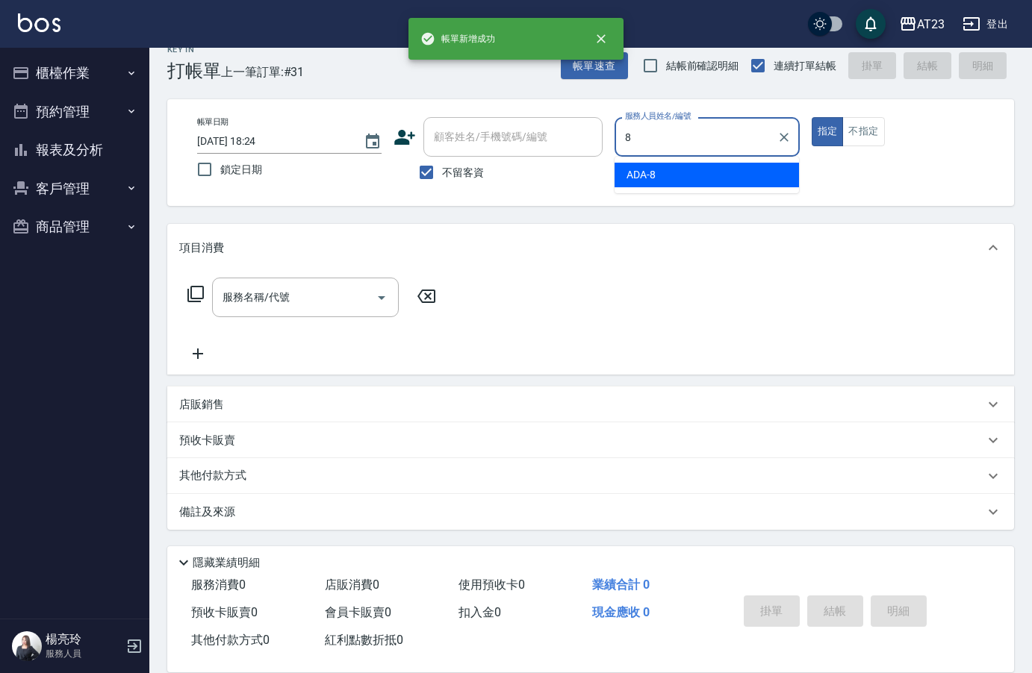
type input "ADA-8"
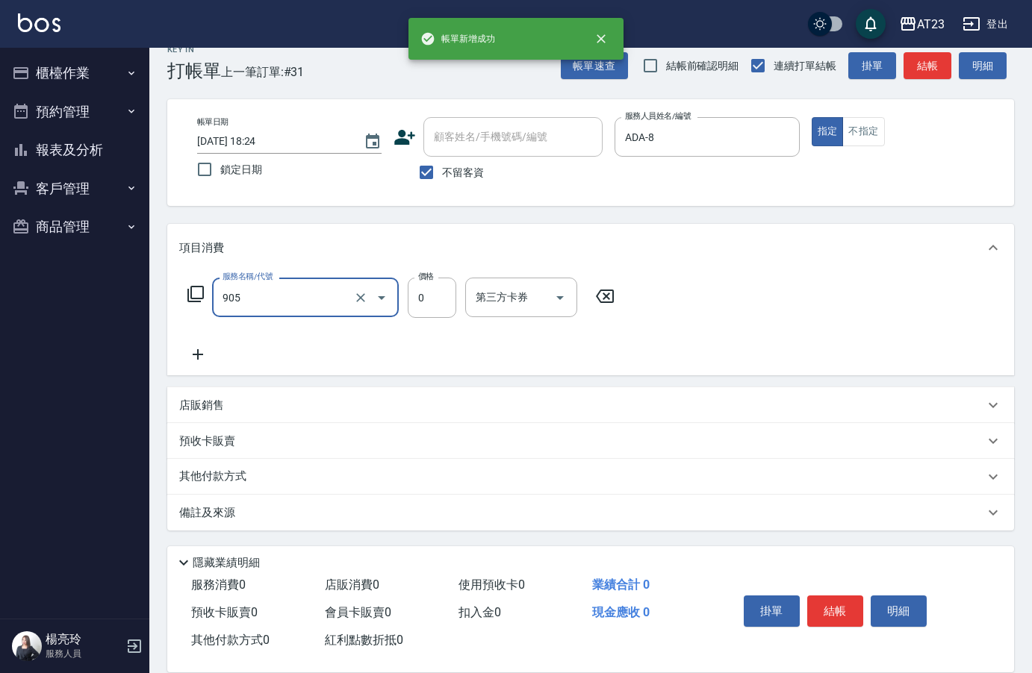
type input "頭皮卡使用(905)"
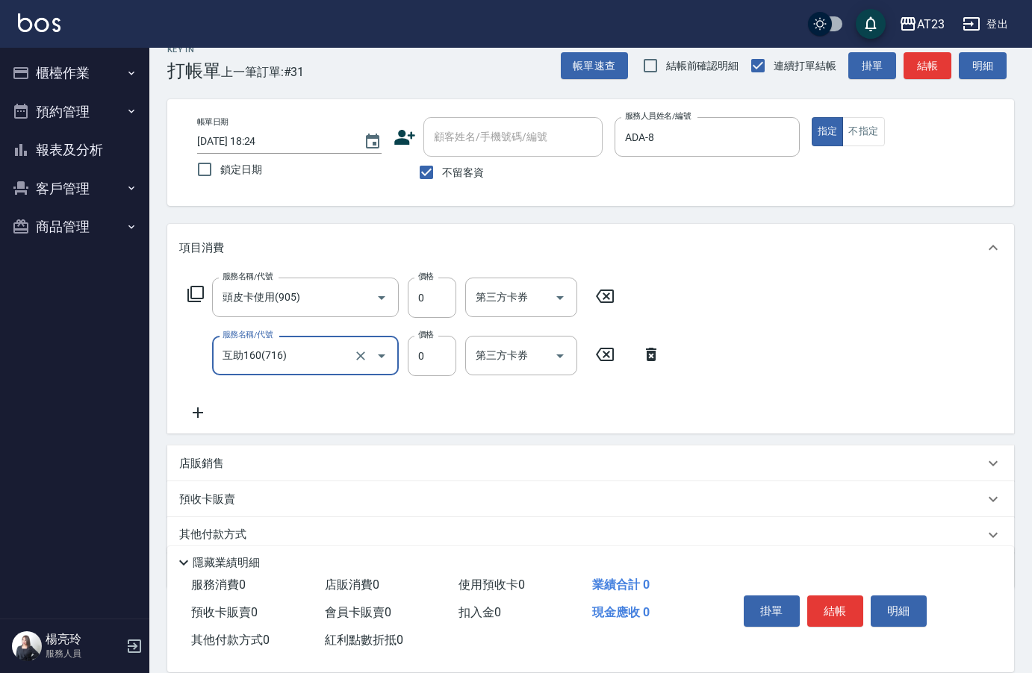
type input "互助160(716)"
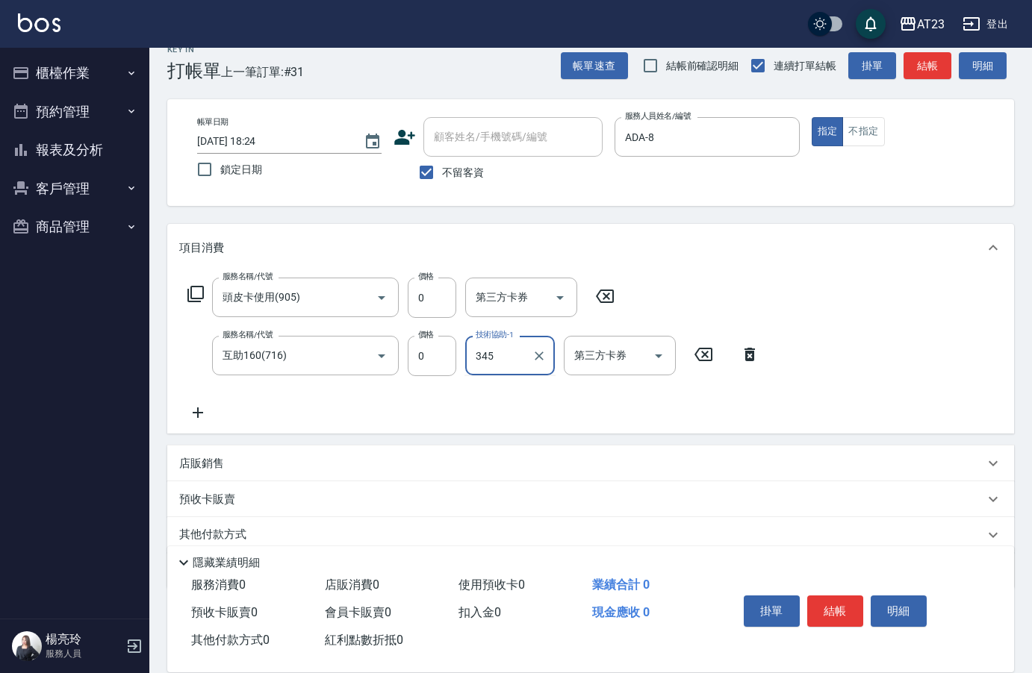
type input "345"
click at [544, 337] on div "技術協助-1" at bounding box center [510, 356] width 90 height 40
type input "嚕咪-35"
click at [864, 620] on div "掛單 結帳 明細" at bounding box center [835, 613] width 195 height 47
click at [849, 618] on button "結帳" at bounding box center [835, 611] width 56 height 31
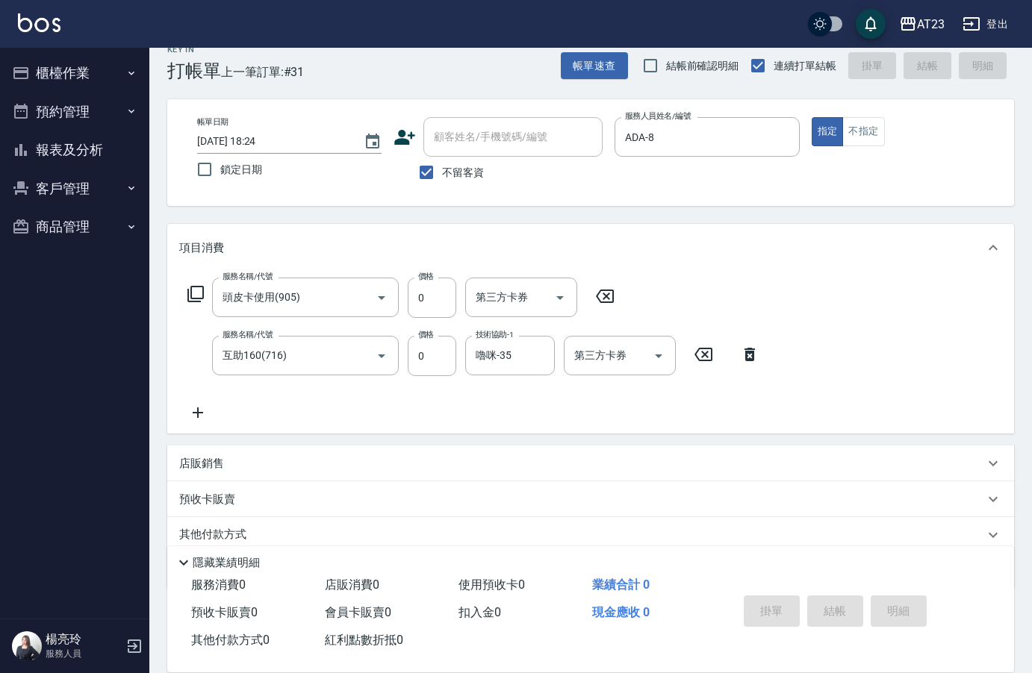
type input "[DATE] 18:25"
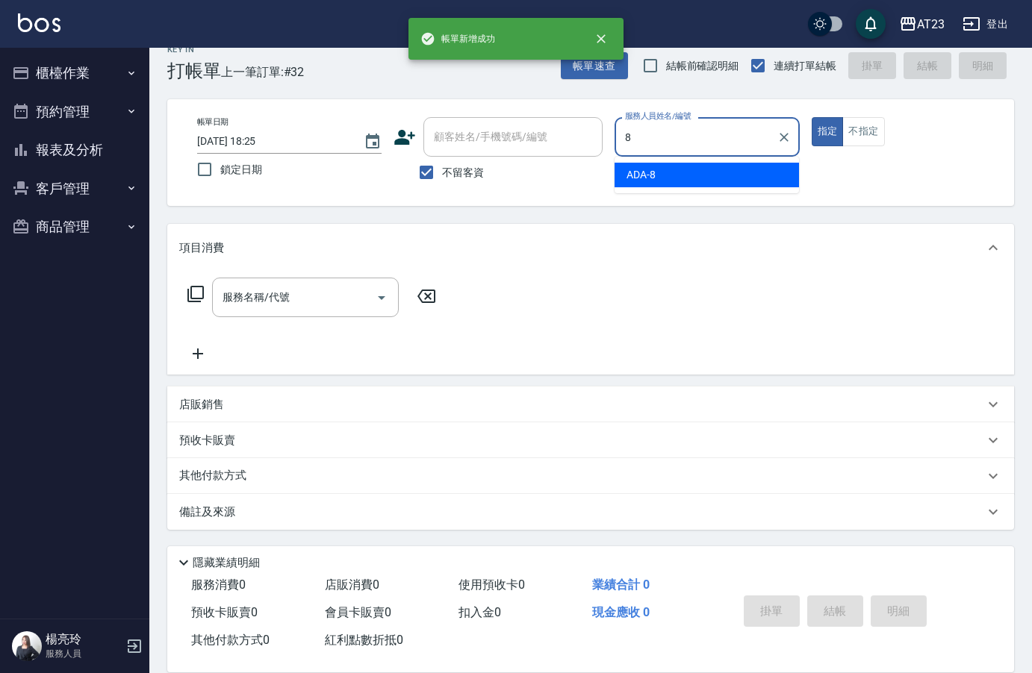
type input "ADA-8"
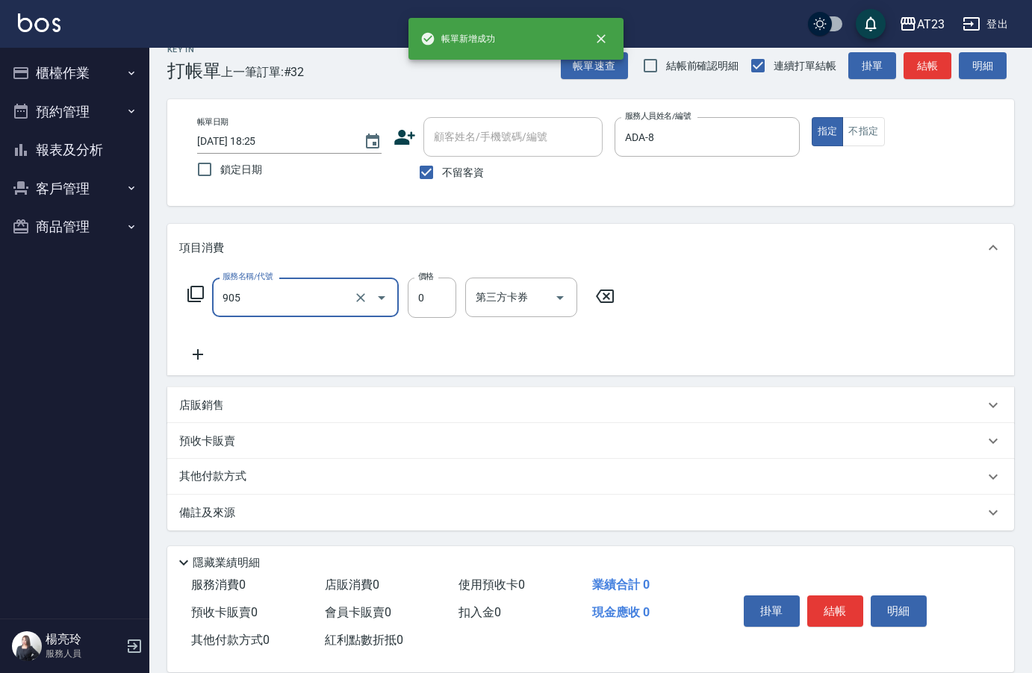
type input "頭皮卡使用(905)"
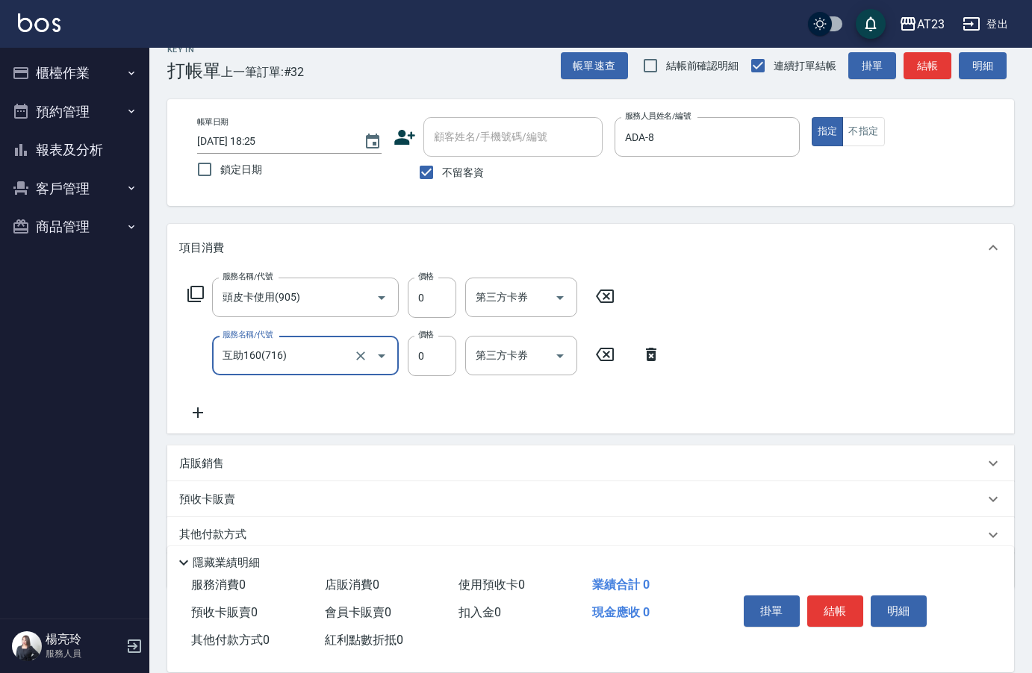
type input "互助160(716)"
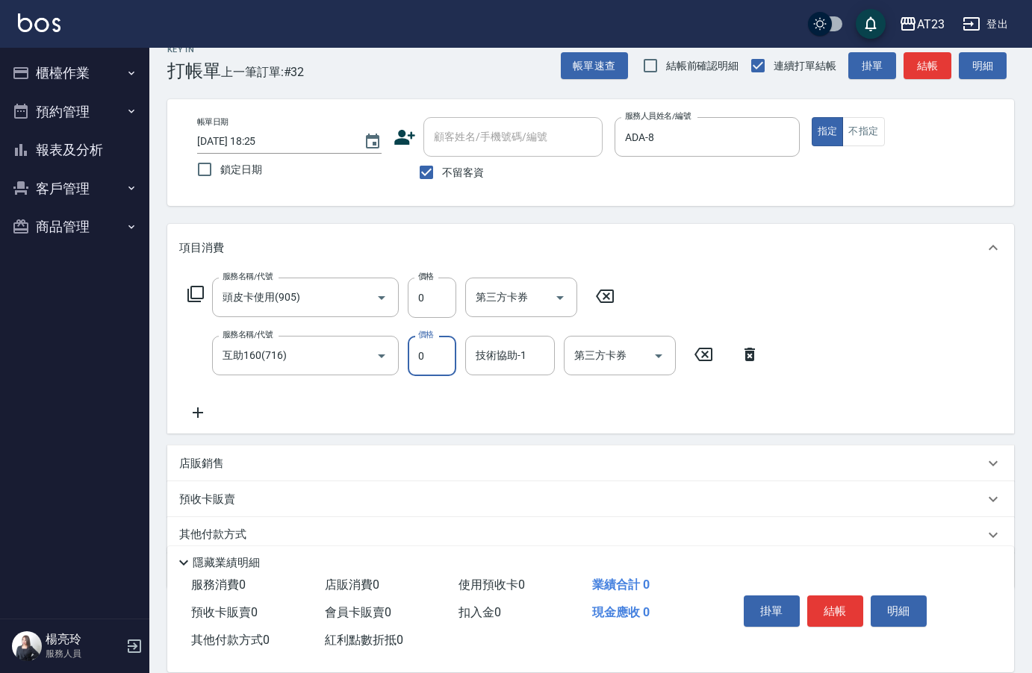
click at [848, 618] on button "結帳" at bounding box center [835, 611] width 56 height 31
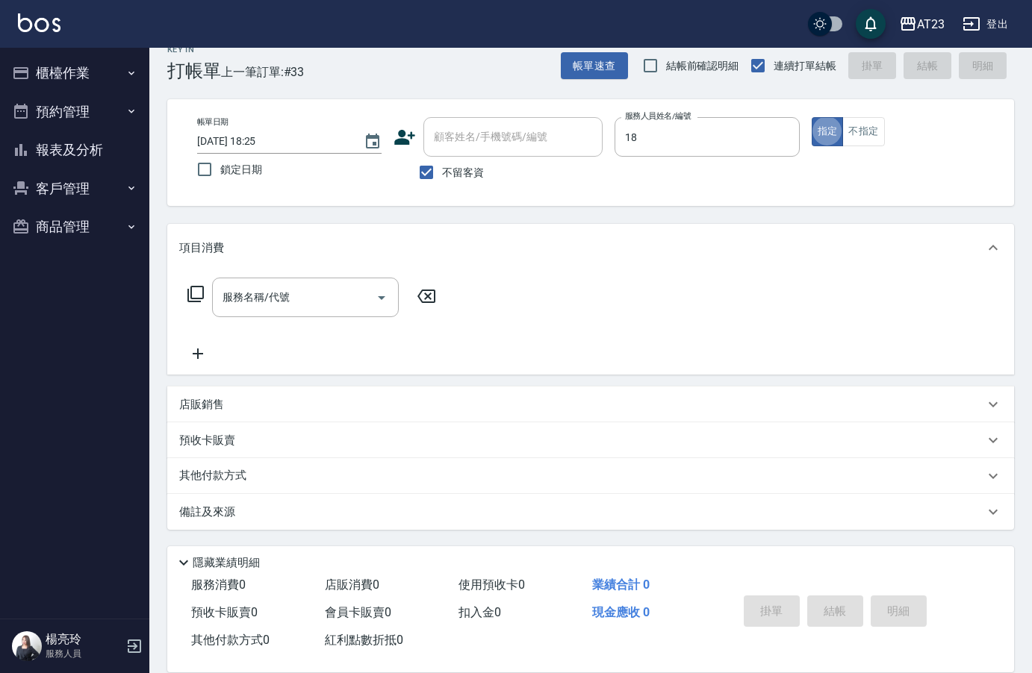
type input "[PERSON_NAME]-18"
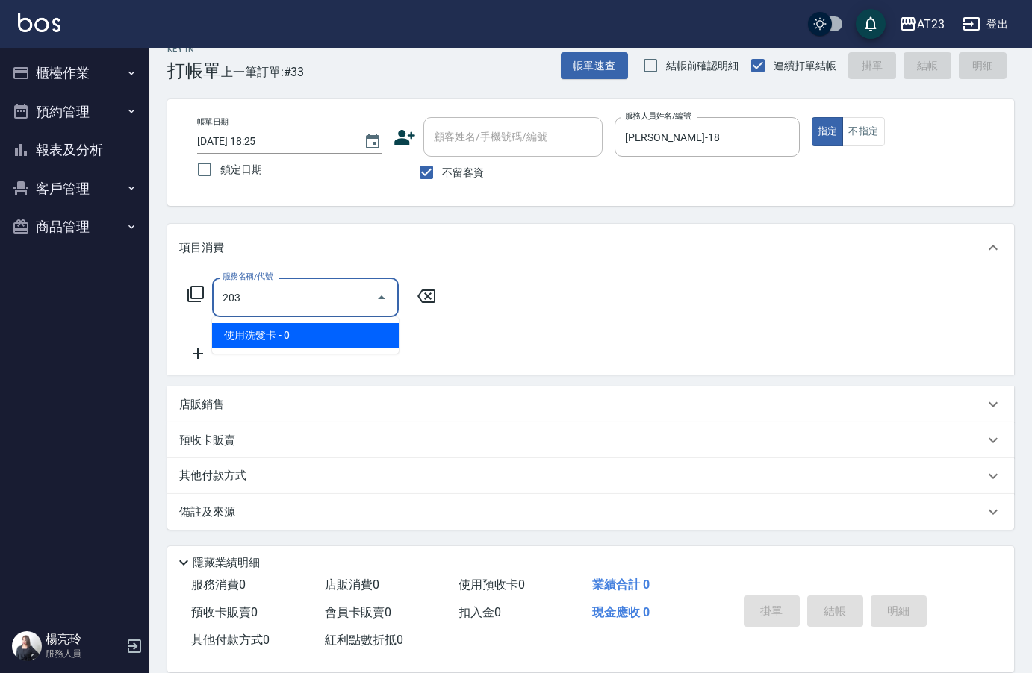
type input "使用洗髮卡(203)"
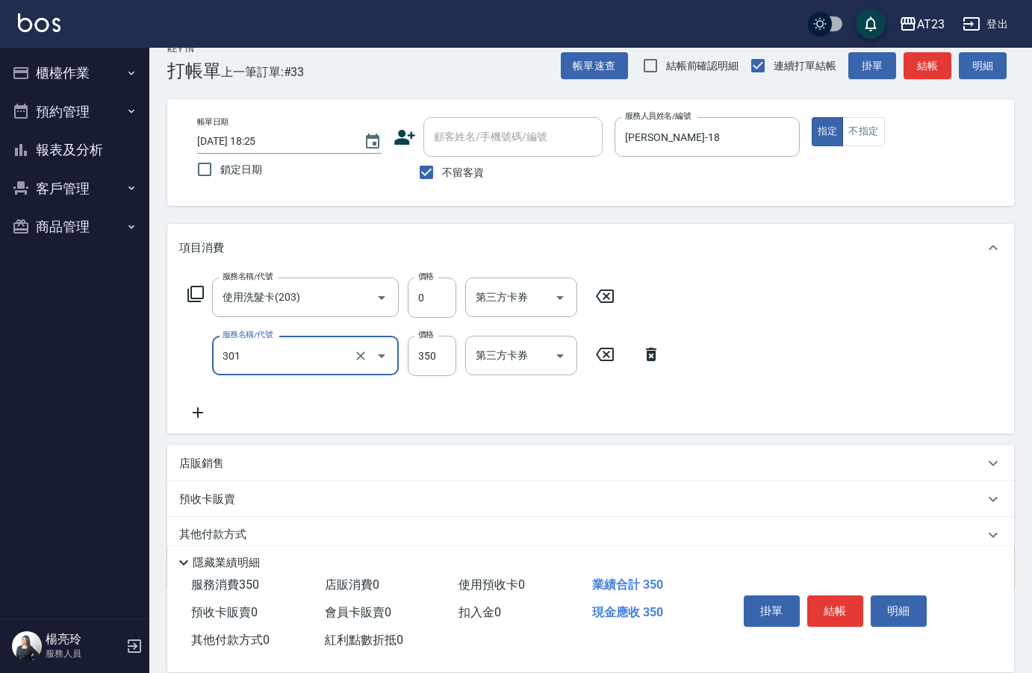
type input "造型剪髮(301)"
type input "550"
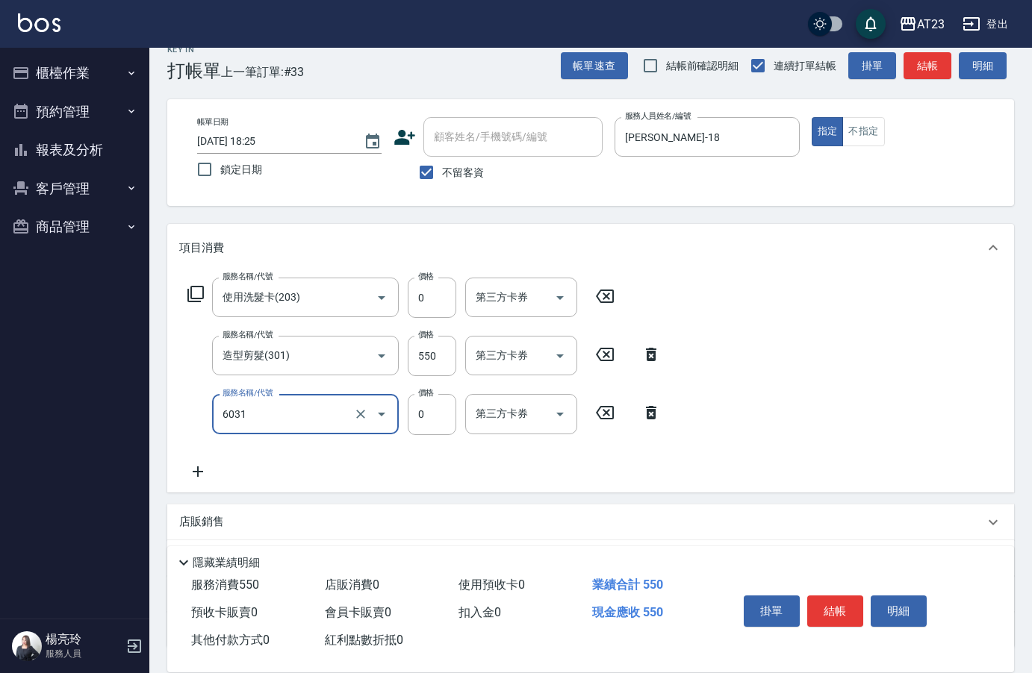
type input "P+卡(6031)"
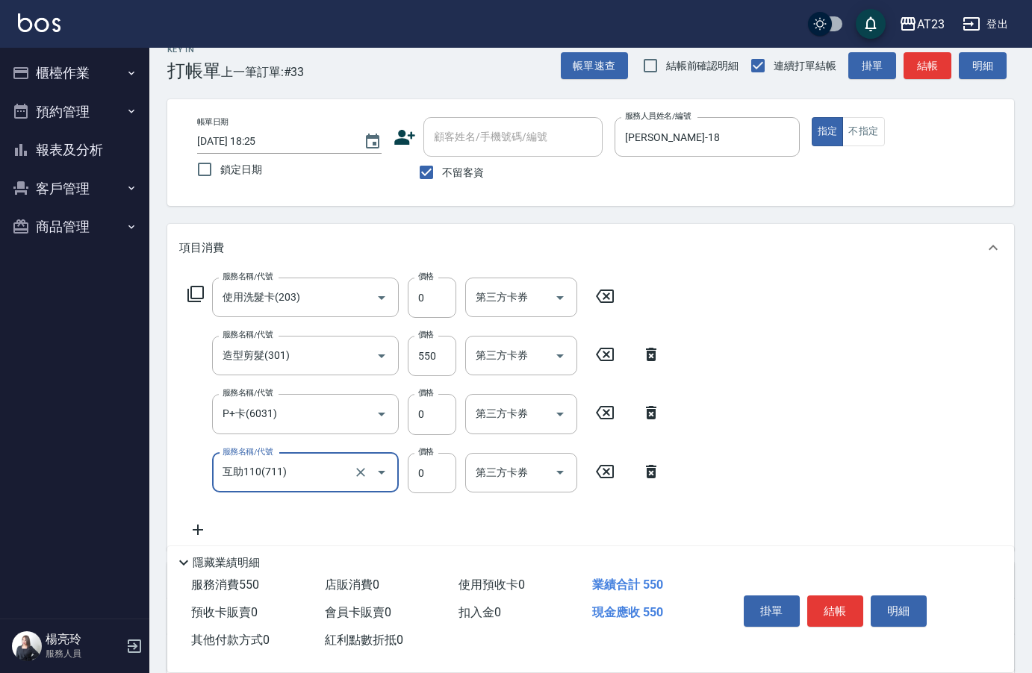
type input "互助110(711)"
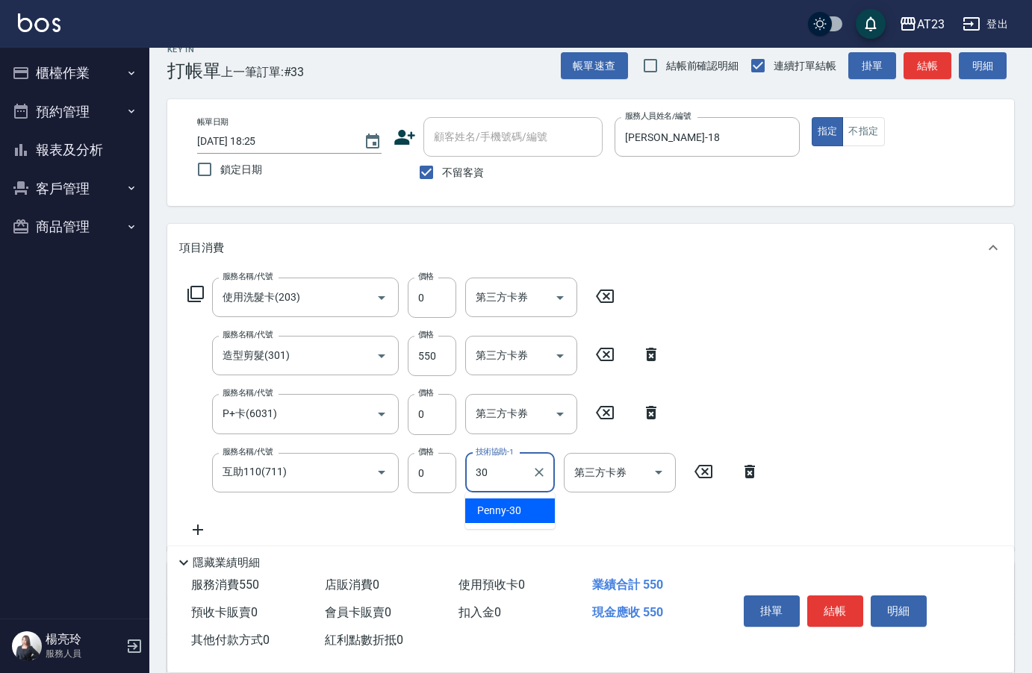
type input "Penny-30"
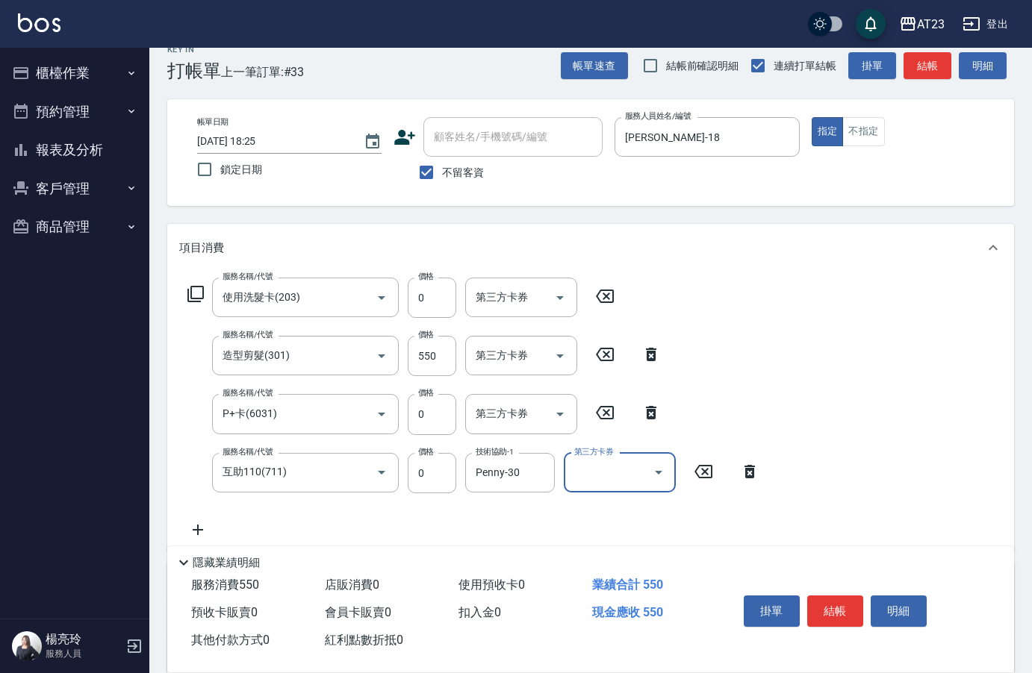
click at [848, 618] on button "結帳" at bounding box center [835, 611] width 56 height 31
